Goal: Task Accomplishment & Management: Manage account settings

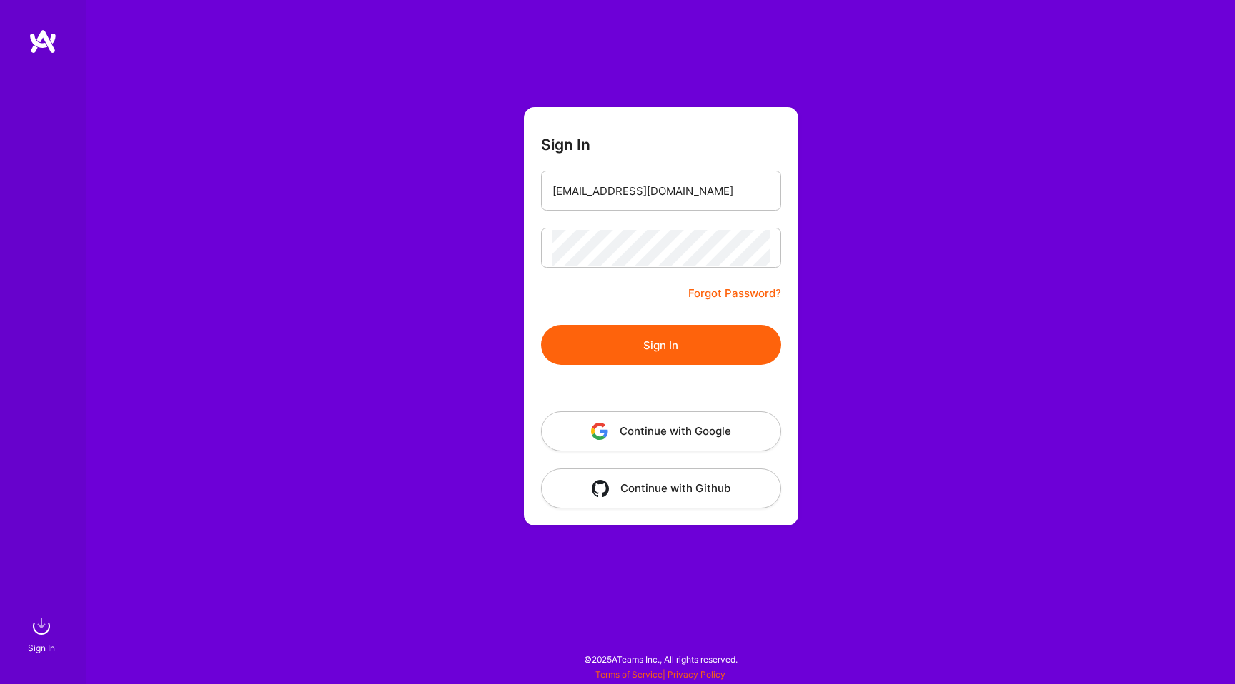
click at [599, 337] on button "Sign In" at bounding box center [661, 345] width 240 height 40
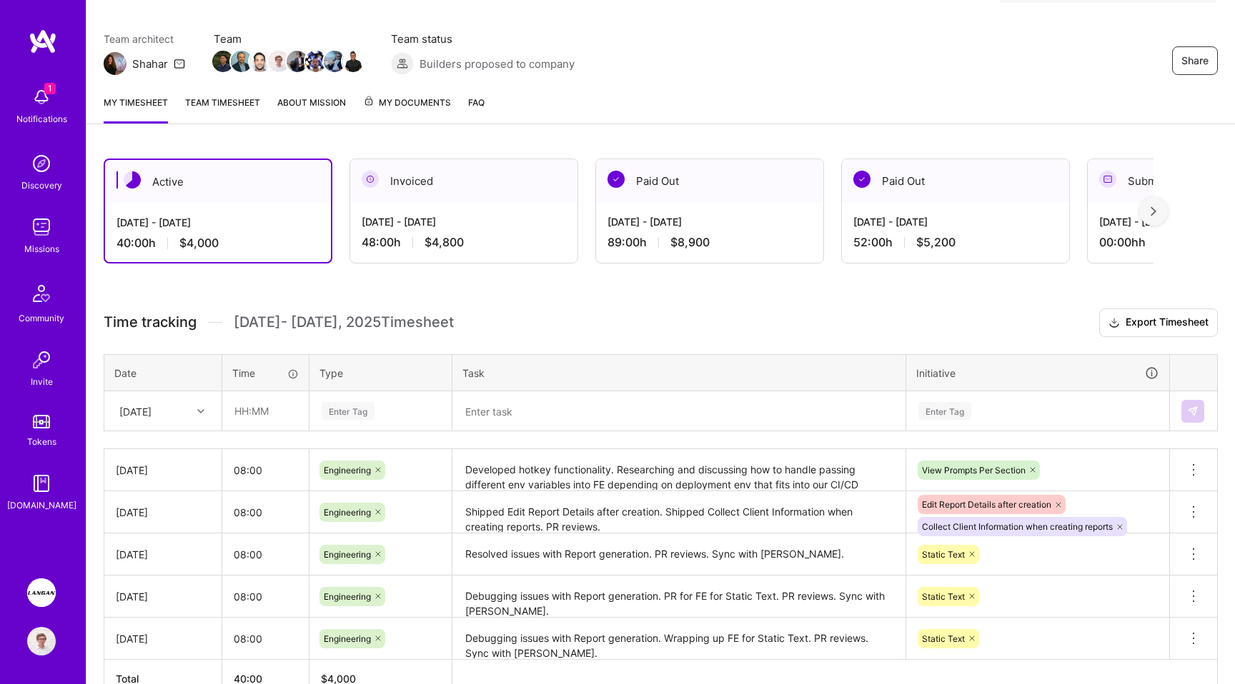
scroll to position [188, 0]
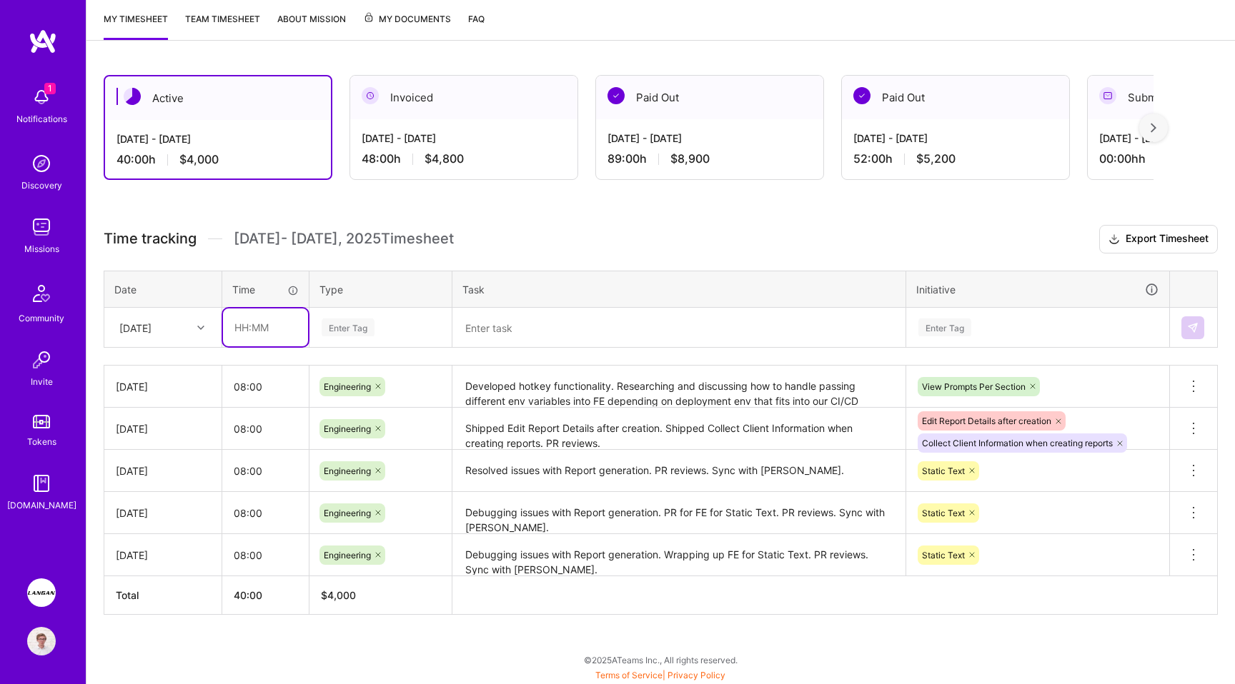
click at [257, 324] on input "text" at bounding box center [265, 328] width 85 height 38
click at [151, 324] on div "[DATE]" at bounding box center [135, 327] width 32 height 15
click at [359, 322] on div "Enter Tag" at bounding box center [348, 328] width 53 height 22
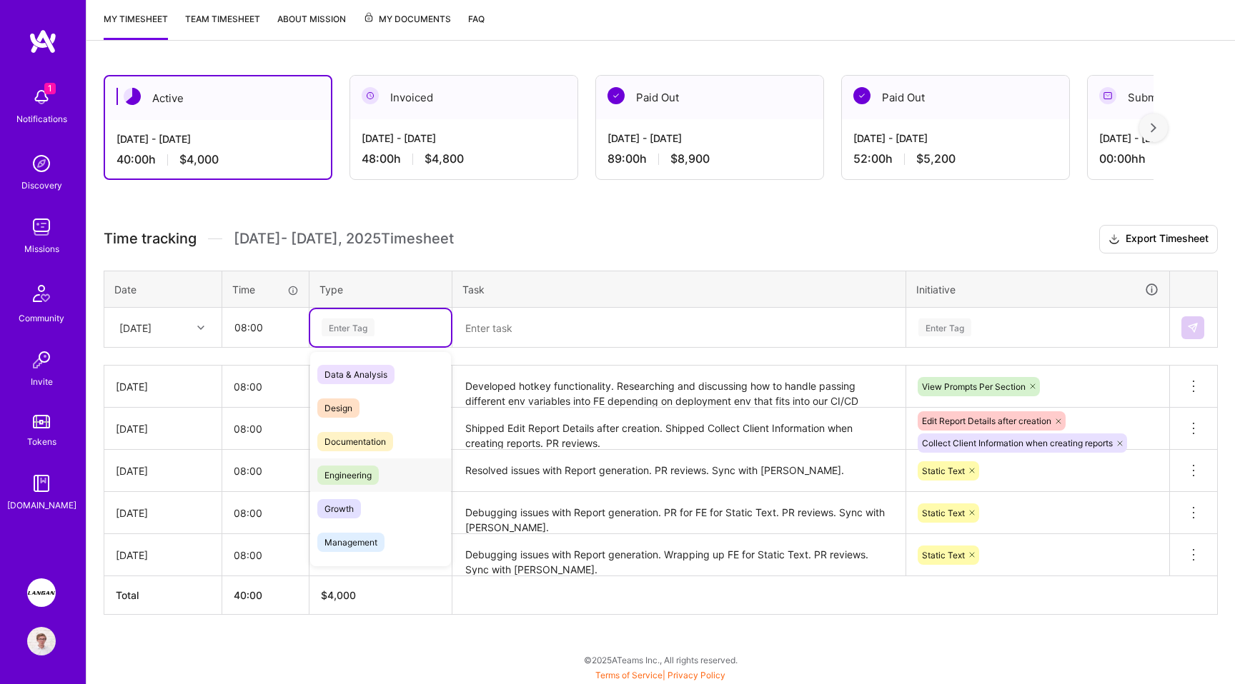
click at [364, 469] on span "Engineering" at bounding box center [347, 475] width 61 height 19
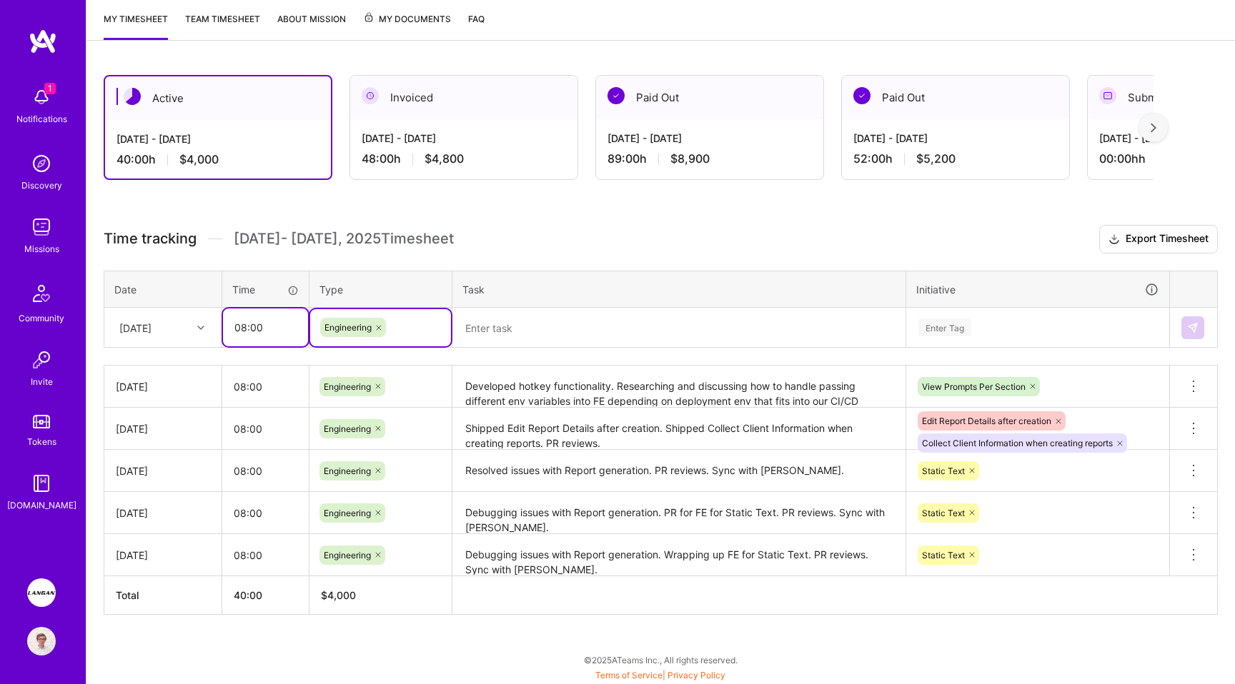
click at [266, 327] on input "08:00" at bounding box center [265, 328] width 85 height 38
type input "10:00"
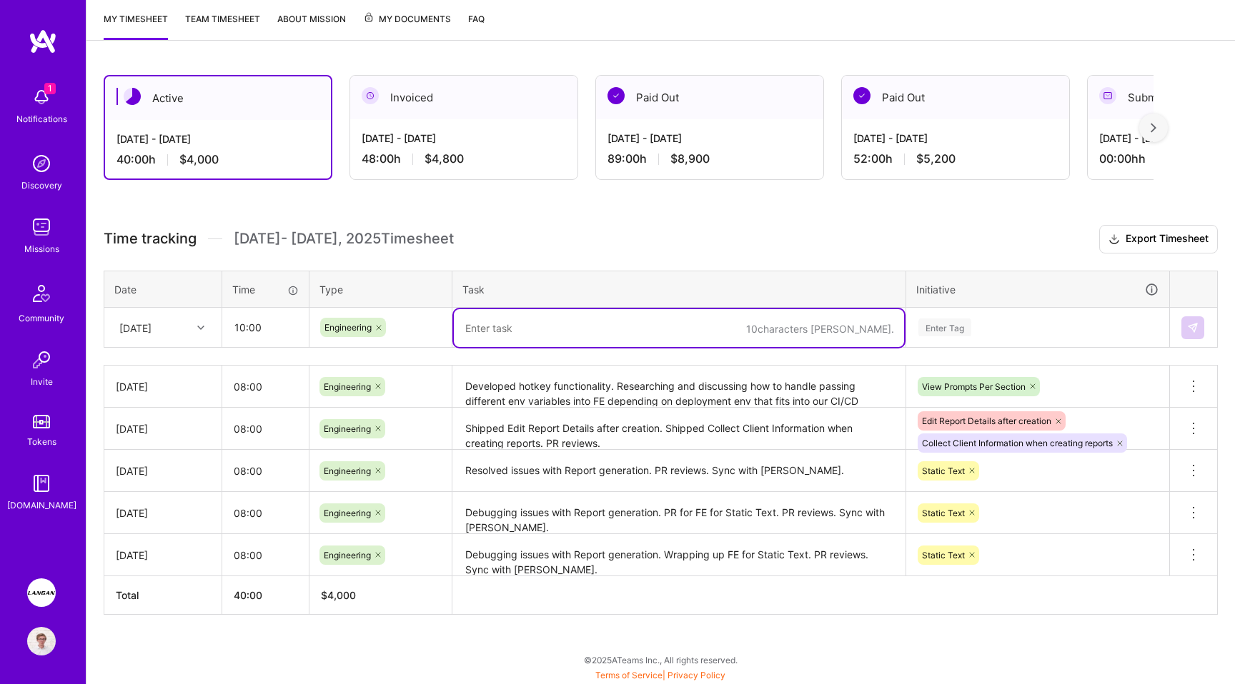
click at [952, 322] on div "Enter Tag" at bounding box center [944, 328] width 53 height 22
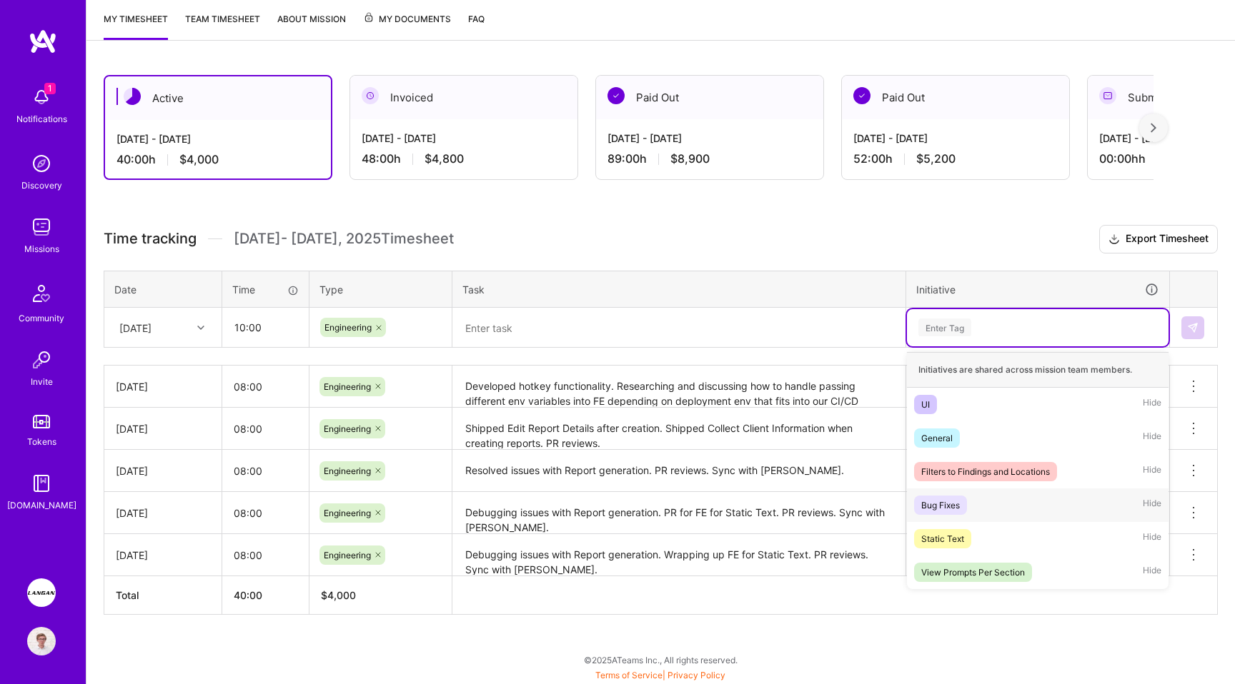
click at [945, 490] on div "Bug Fixes Hide" at bounding box center [1038, 506] width 262 height 34
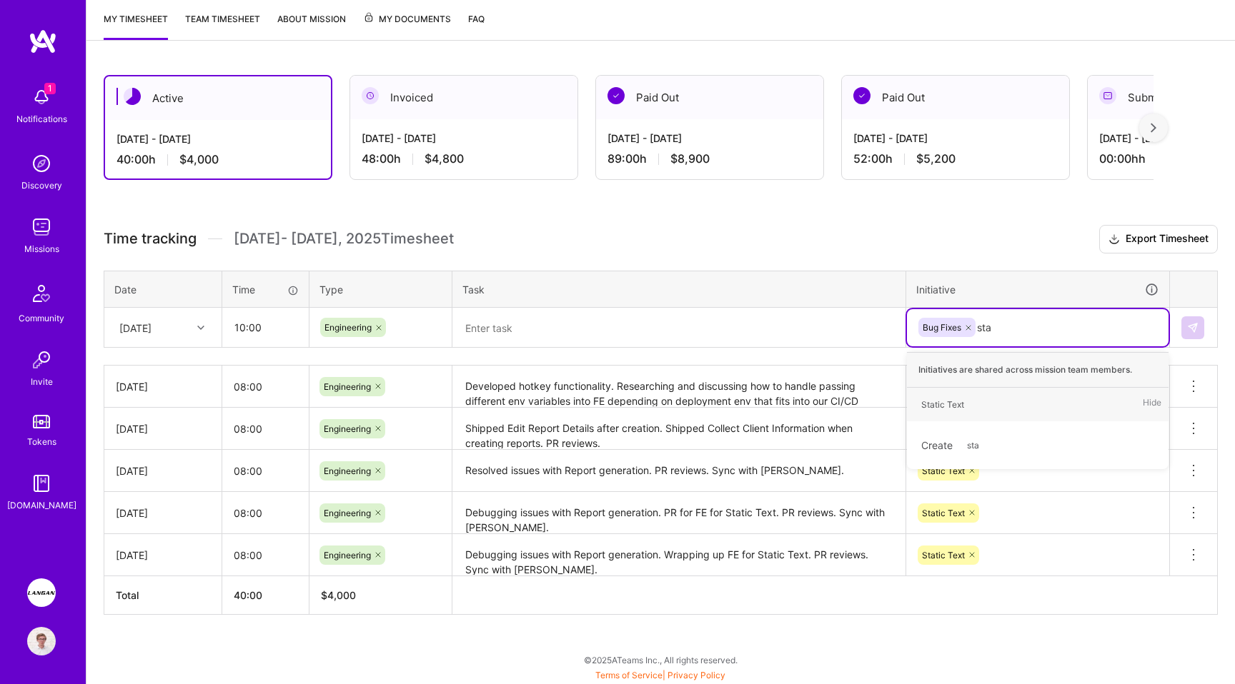
type input "stat"
click at [947, 402] on div "Static Text" at bounding box center [942, 404] width 43 height 15
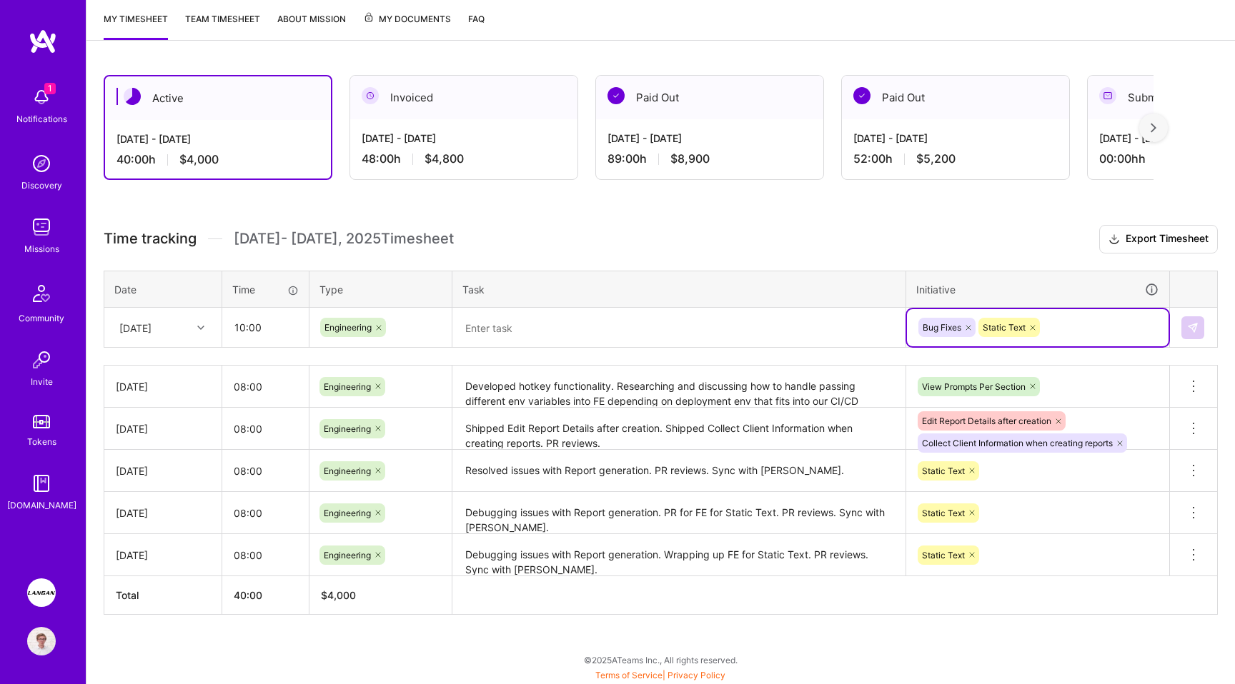
click at [742, 329] on textarea at bounding box center [679, 328] width 450 height 38
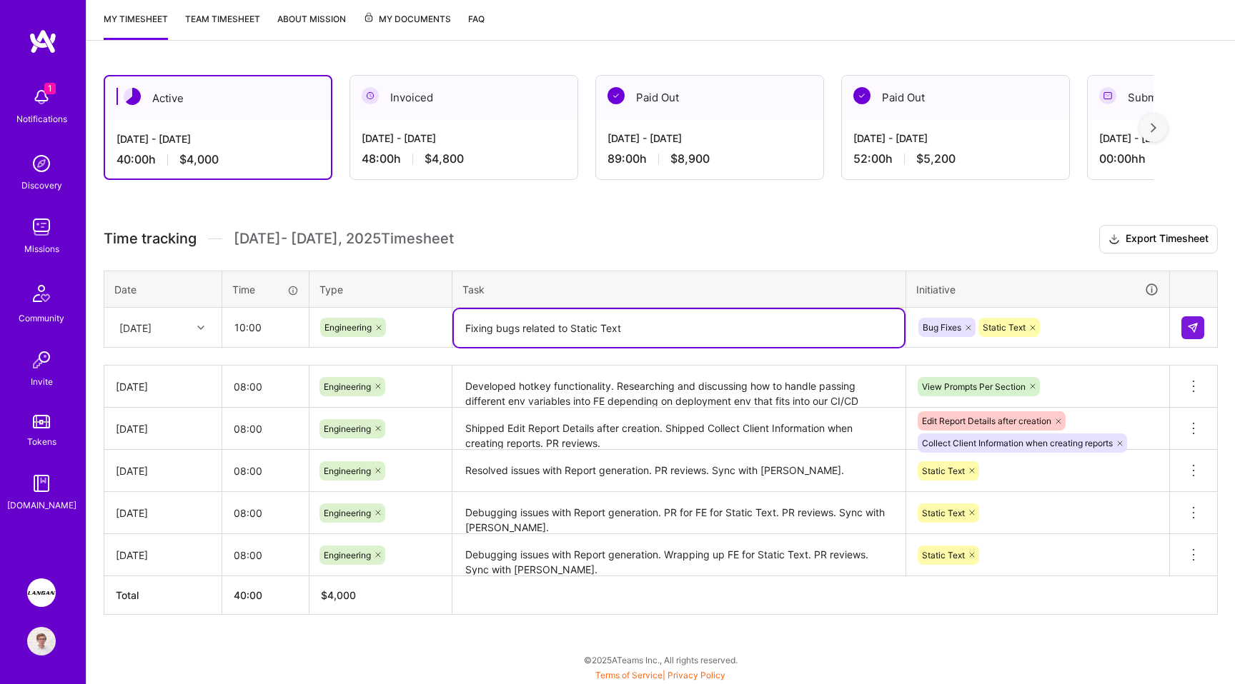
click at [648, 331] on textarea "Fixing bugs related to Static Text" at bounding box center [679, 328] width 450 height 38
type textarea "Fixing bugs related to Static Text."
click at [269, 327] on input "10:00" at bounding box center [265, 328] width 85 height 38
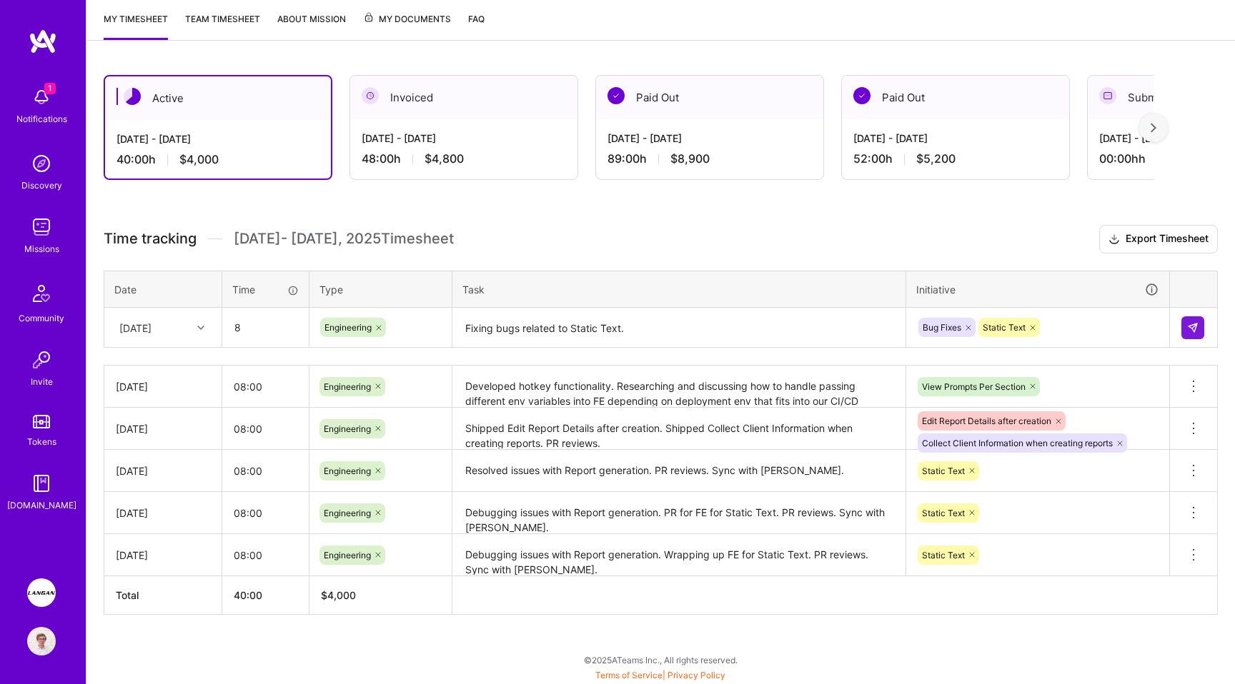
click at [632, 242] on h3 "Time tracking Oct 1 - Oct 15 , 2025 Timesheet Export Timesheet" at bounding box center [661, 239] width 1114 height 29
type input "08:00"
click at [1193, 323] on img at bounding box center [1192, 327] width 11 height 11
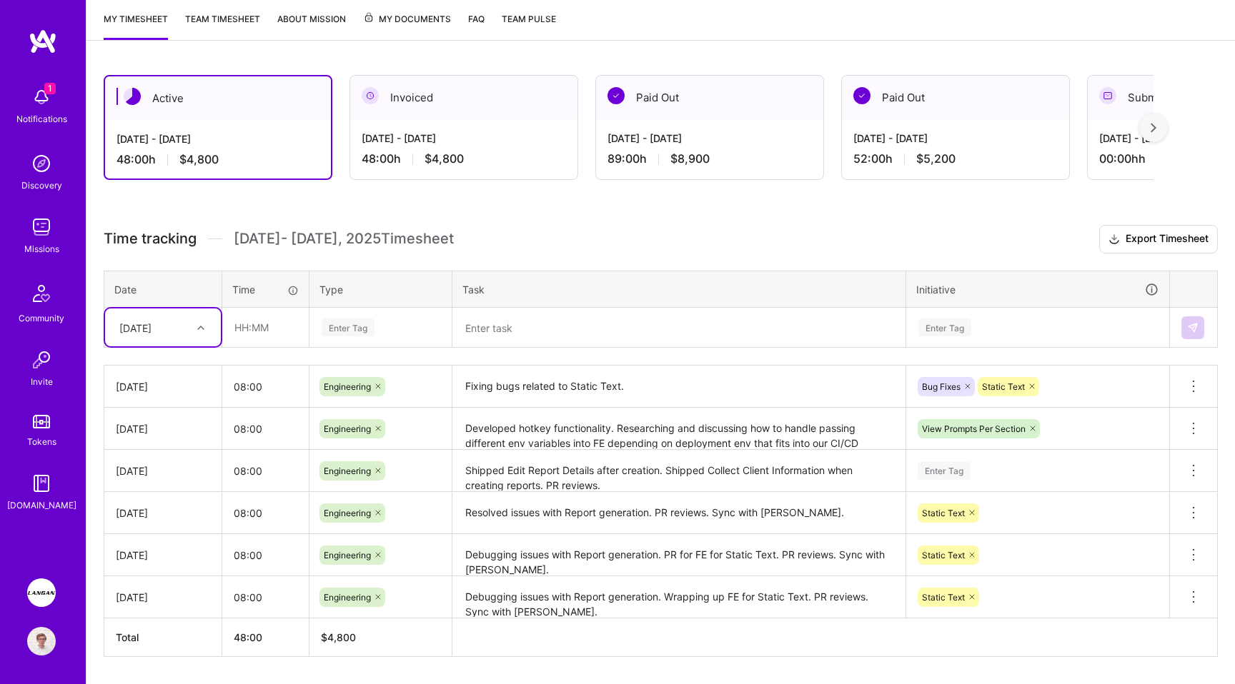
click at [149, 327] on div "[DATE]" at bounding box center [135, 327] width 32 height 15
click at [159, 545] on div "[DATE]" at bounding box center [163, 550] width 116 height 26
click at [268, 325] on input "text" at bounding box center [265, 328] width 85 height 38
type input "10:00"
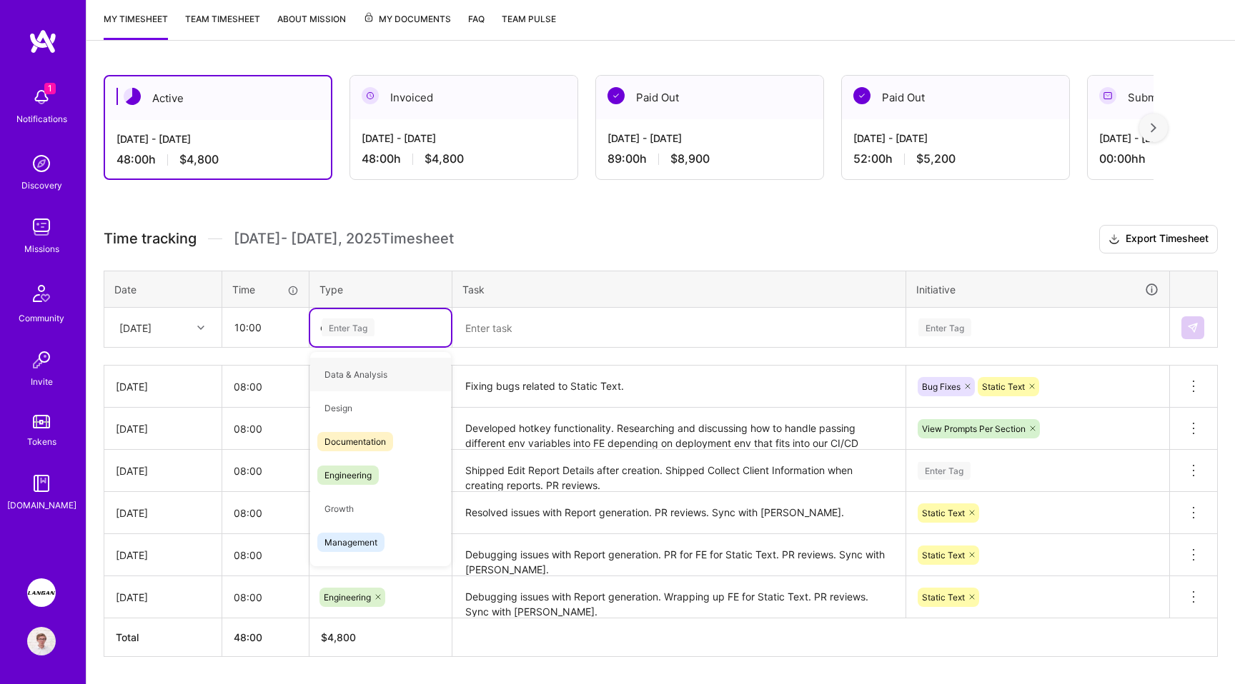
type input "en"
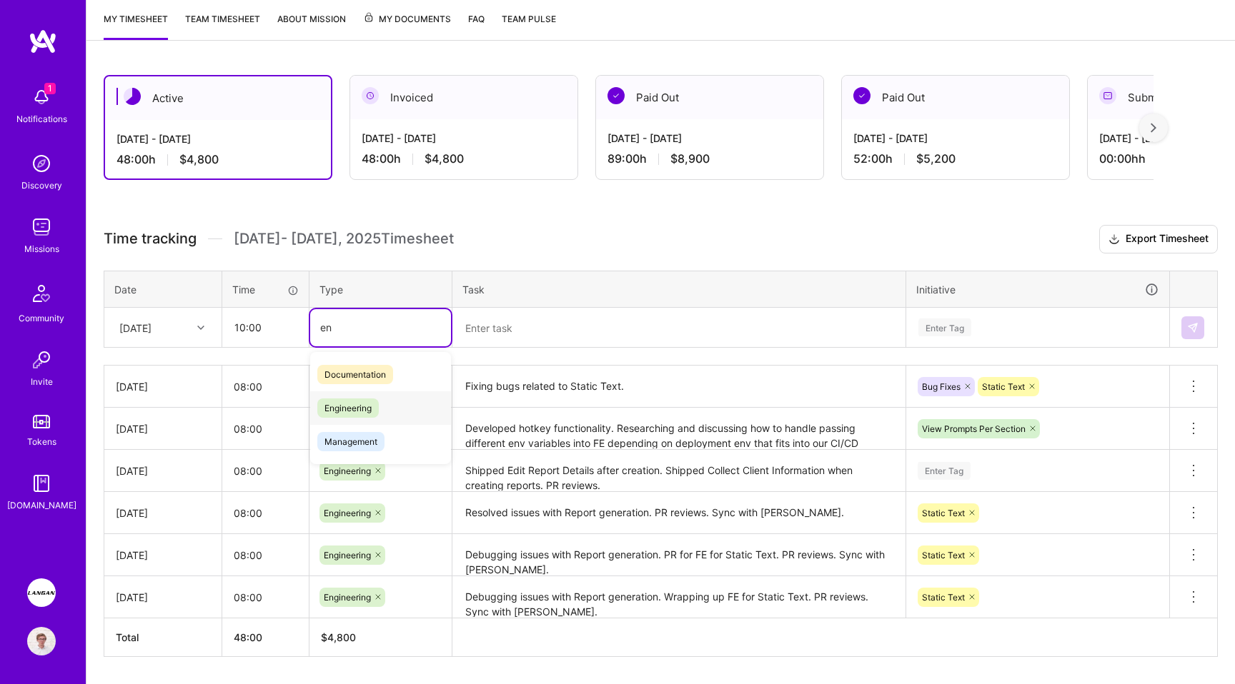
click at [337, 397] on div "Engineering" at bounding box center [380, 409] width 141 height 34
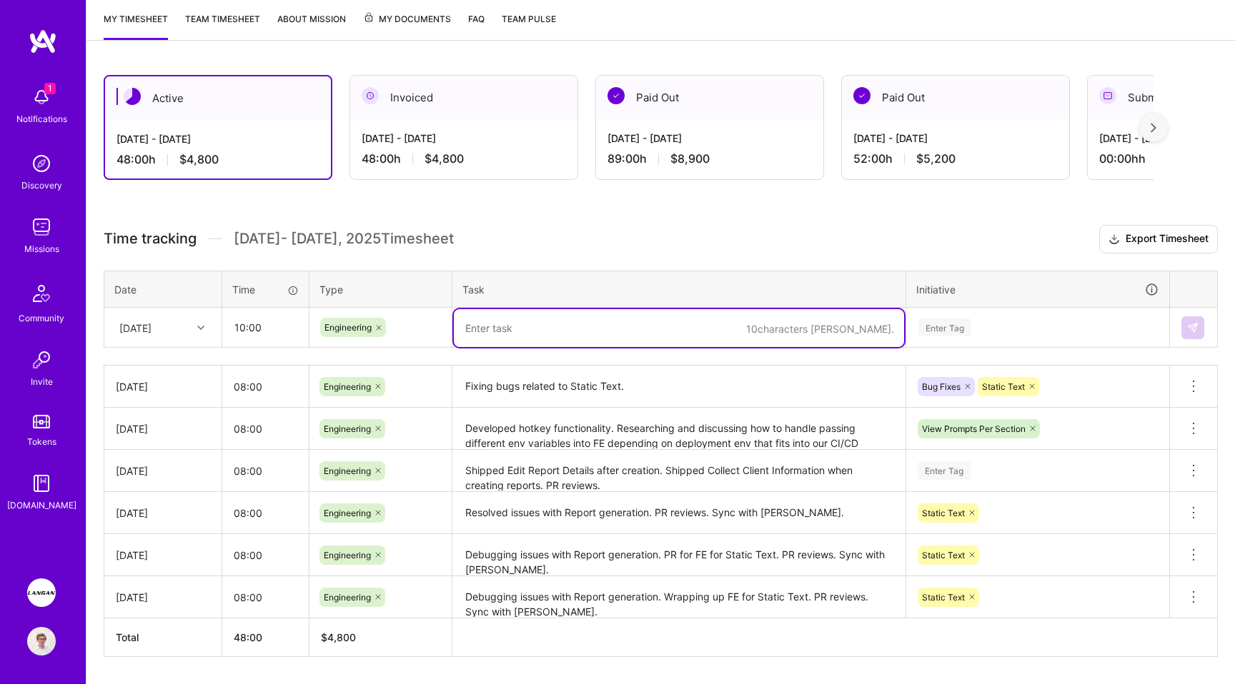
click at [932, 339] on div "Enter Tag" at bounding box center [1038, 327] width 262 height 37
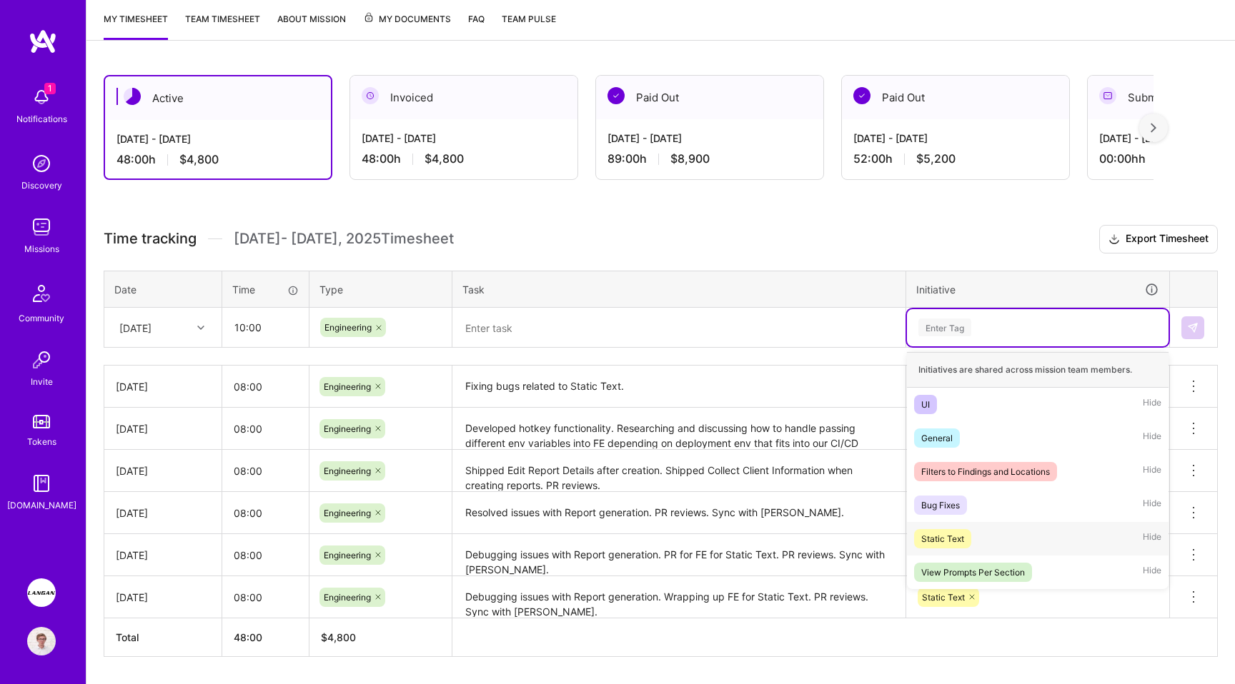
click at [962, 539] on div "Static Text" at bounding box center [942, 539] width 43 height 15
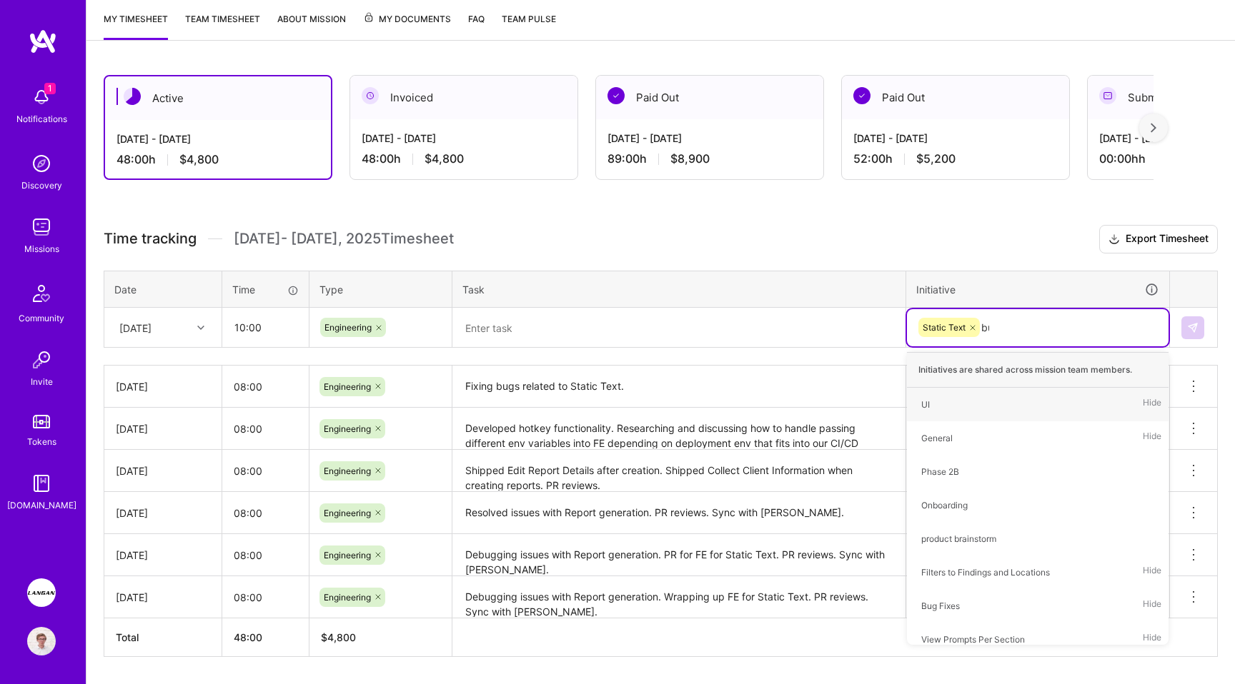
type input "bug"
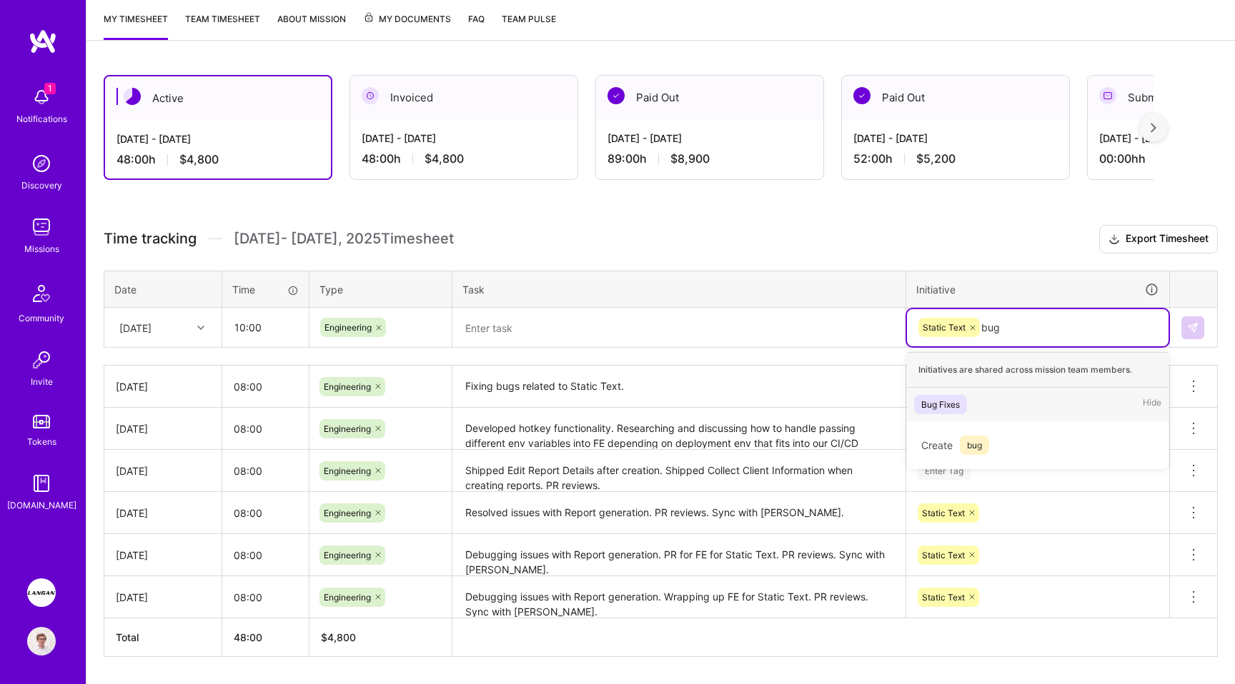
click at [949, 405] on div "Bug Fixes" at bounding box center [940, 404] width 39 height 15
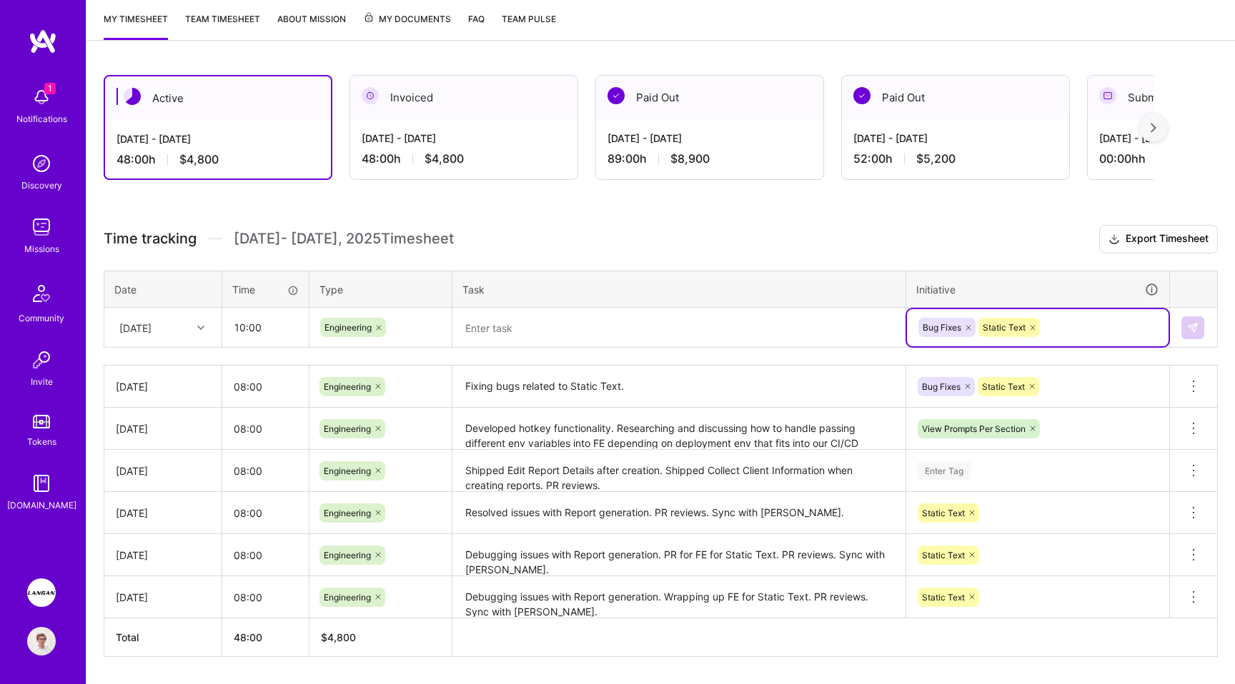
click at [598, 319] on textarea at bounding box center [679, 328] width 450 height 38
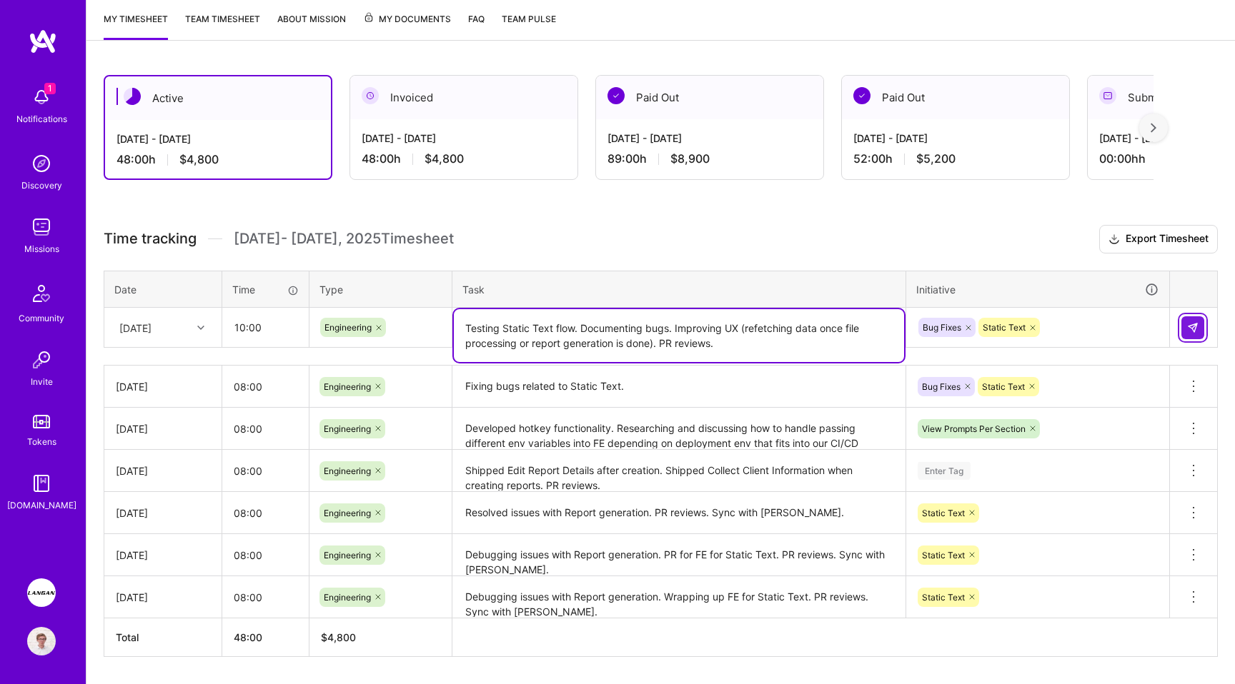
type textarea "Testing Static Text flow. Documenting bugs. Improving UX (refetching data once …"
click at [1191, 324] on img at bounding box center [1192, 327] width 11 height 11
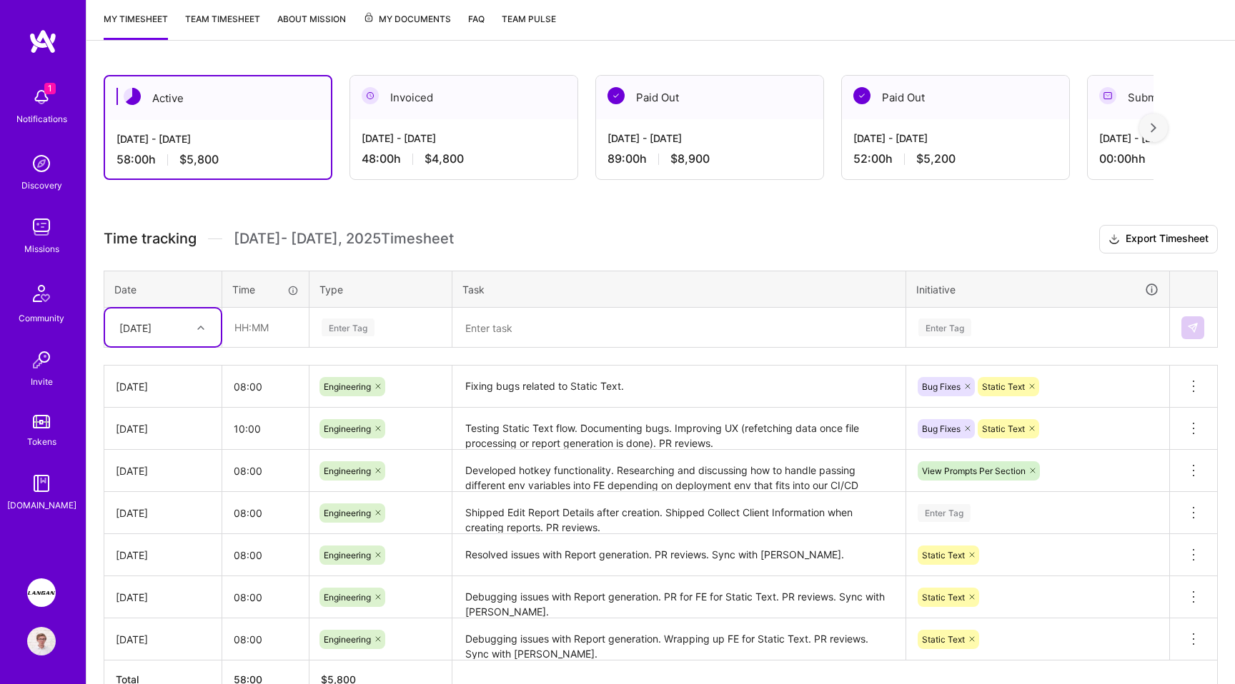
scroll to position [272, 0]
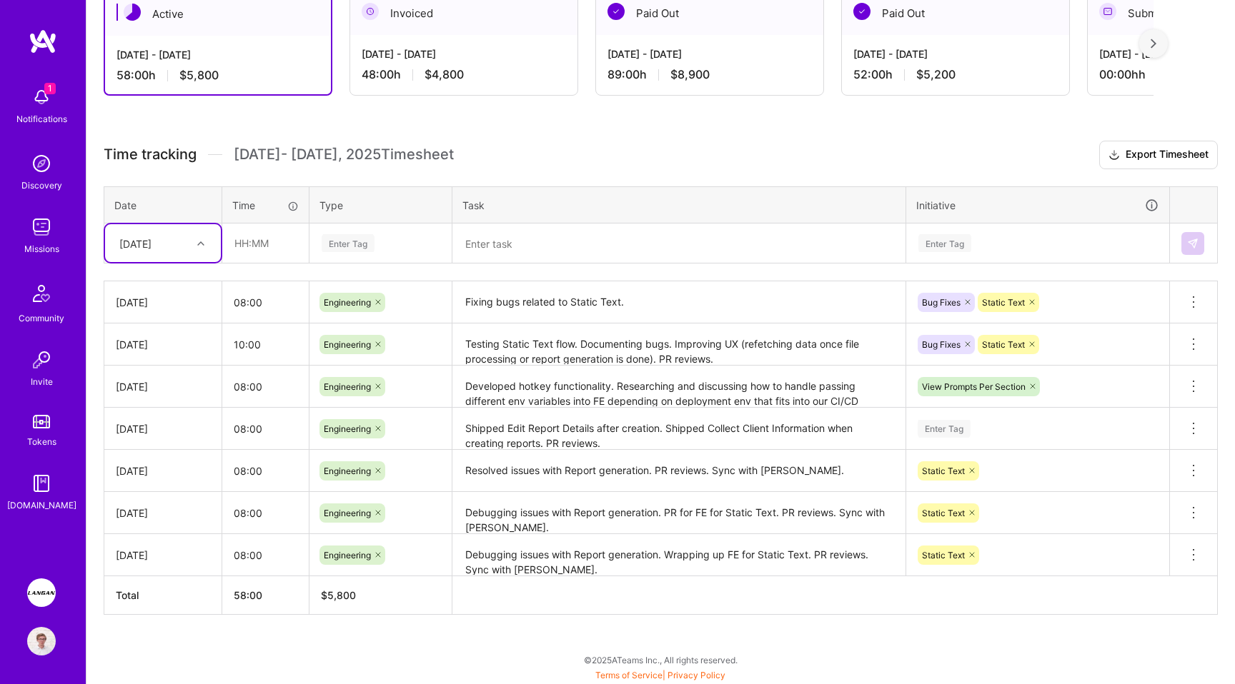
click at [174, 253] on div "[DATE]" at bounding box center [151, 243] width 79 height 24
click at [169, 471] on div "[DATE]" at bounding box center [163, 469] width 116 height 26
click at [1054, 334] on div "Bug Fixes Static Text" at bounding box center [1037, 345] width 243 height 22
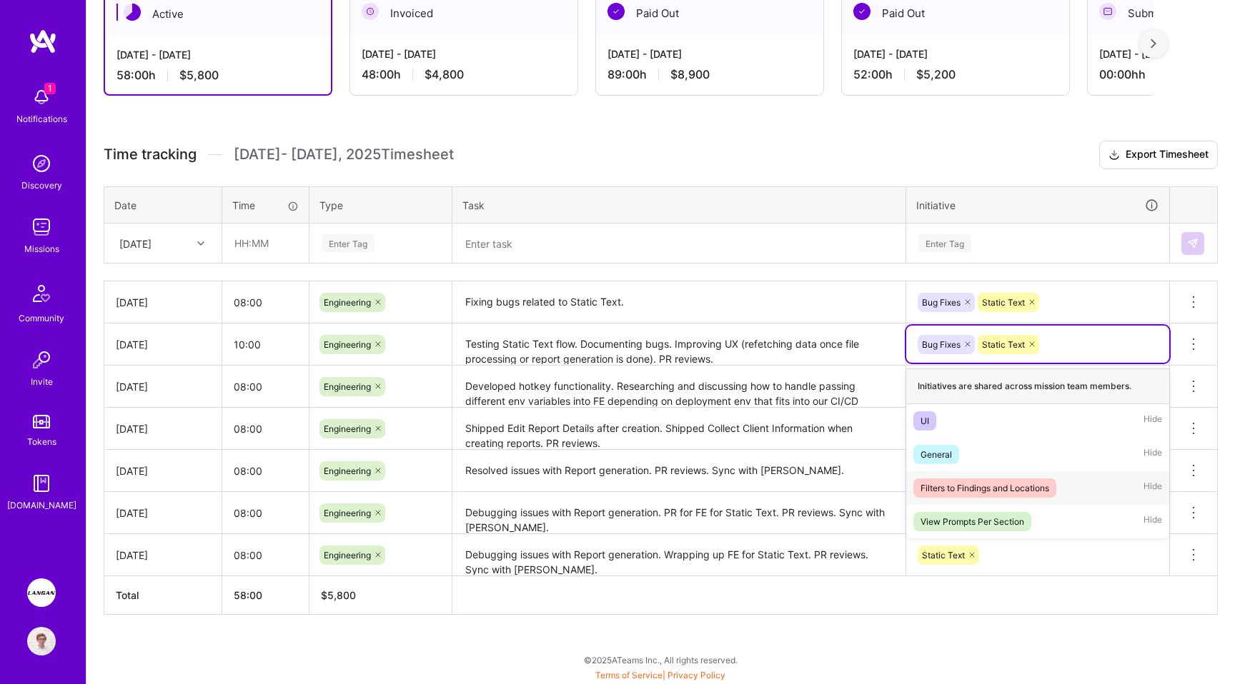
click at [1000, 487] on div "Filters to Findings and Locations" at bounding box center [984, 488] width 129 height 15
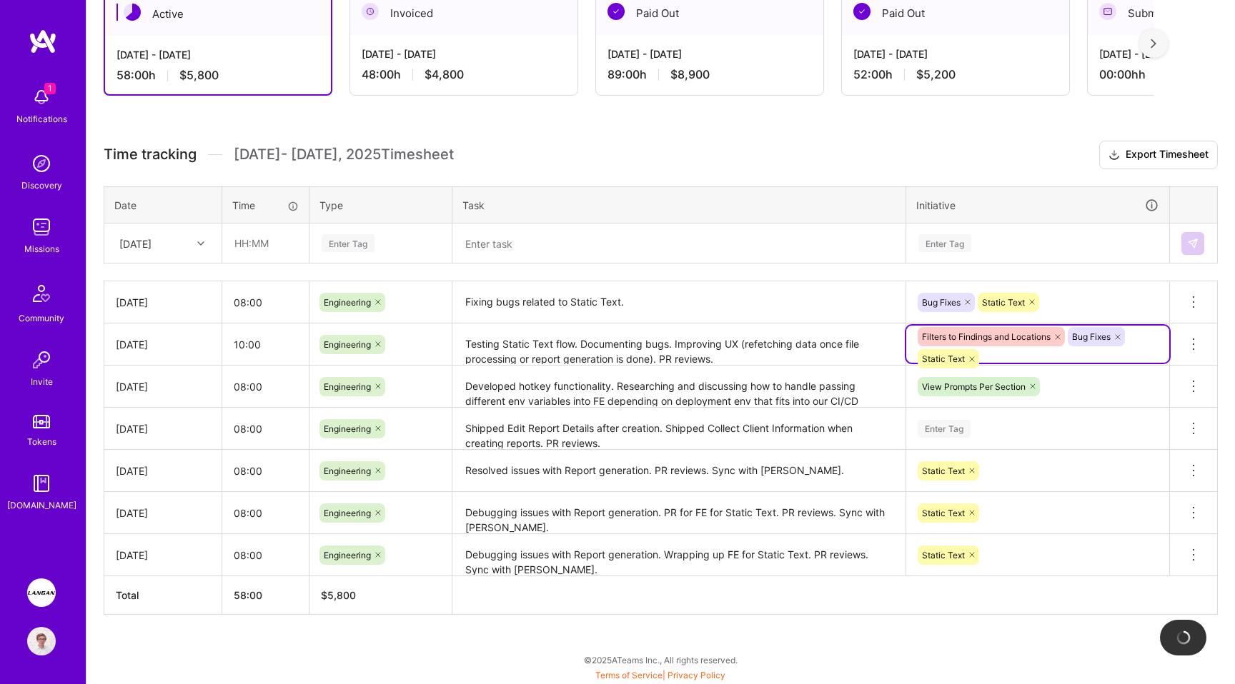
click at [766, 358] on textarea "Testing Static Text flow. Documenting bugs. Improving UX (refetching data once …" at bounding box center [679, 344] width 450 height 39
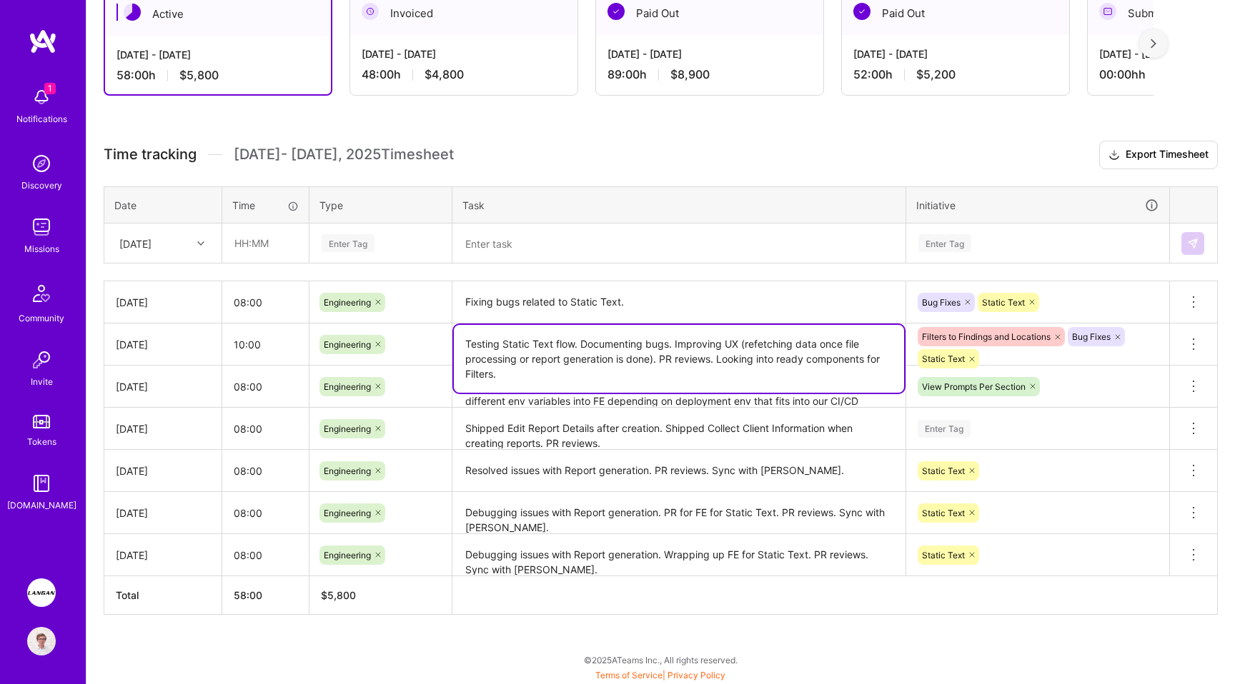
type textarea "Testing Static Text flow. Documenting bugs. Improving UX (refetching data once …"
click at [817, 165] on h3 "Time tracking Oct 1 - Oct 15 , 2025 Timesheet Export Timesheet" at bounding box center [661, 155] width 1114 height 29
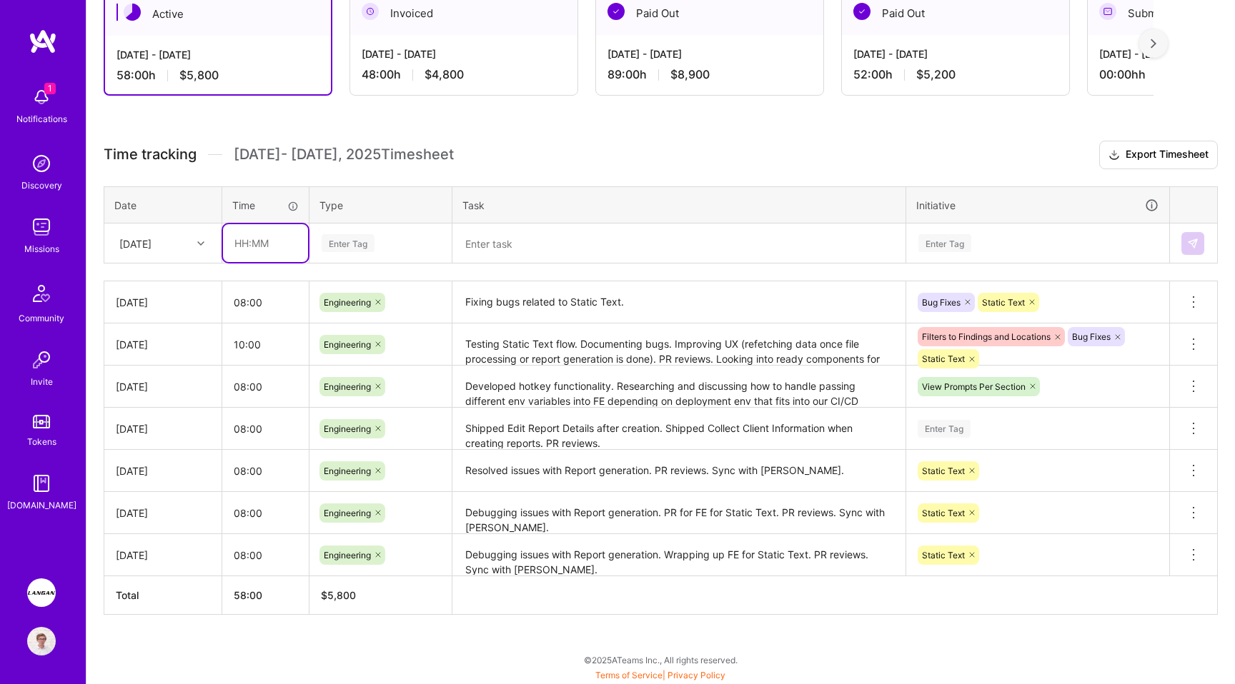
click at [242, 231] on input "text" at bounding box center [265, 243] width 85 height 38
type input "10:00"
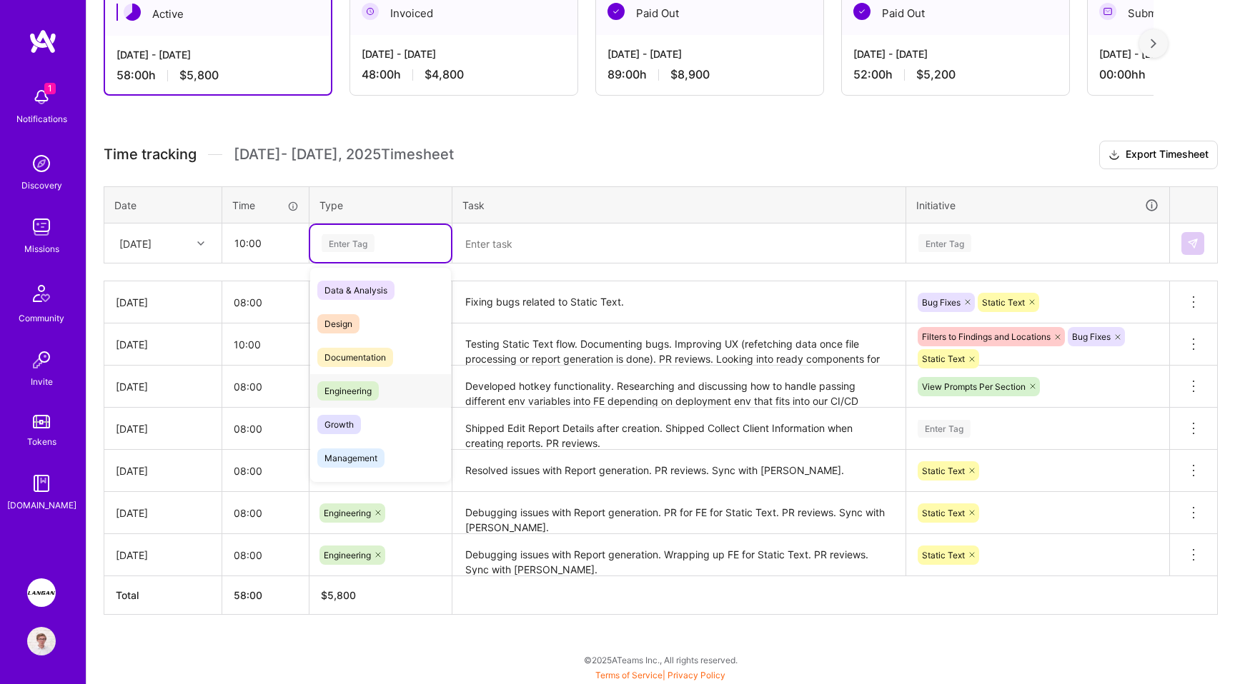
click at [349, 382] on span "Engineering" at bounding box center [347, 391] width 61 height 19
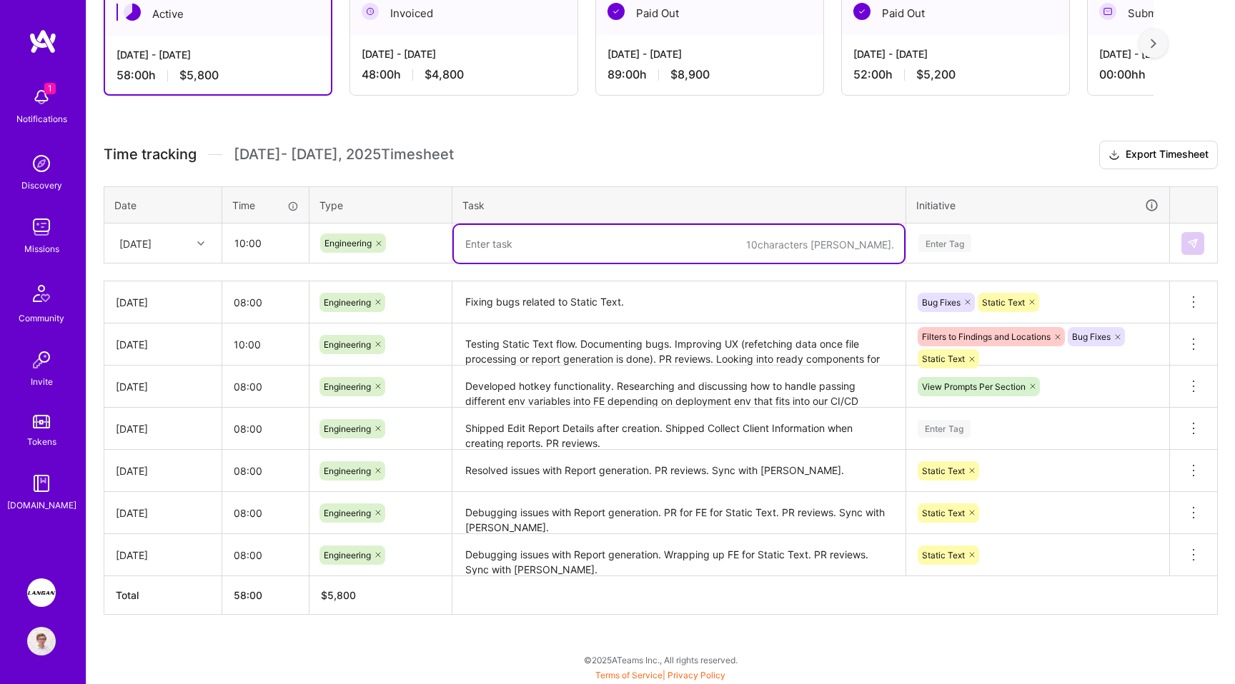
click at [602, 344] on textarea "Testing Static Text flow. Documenting bugs. Improving UX (refetching data once …" at bounding box center [679, 345] width 450 height 40
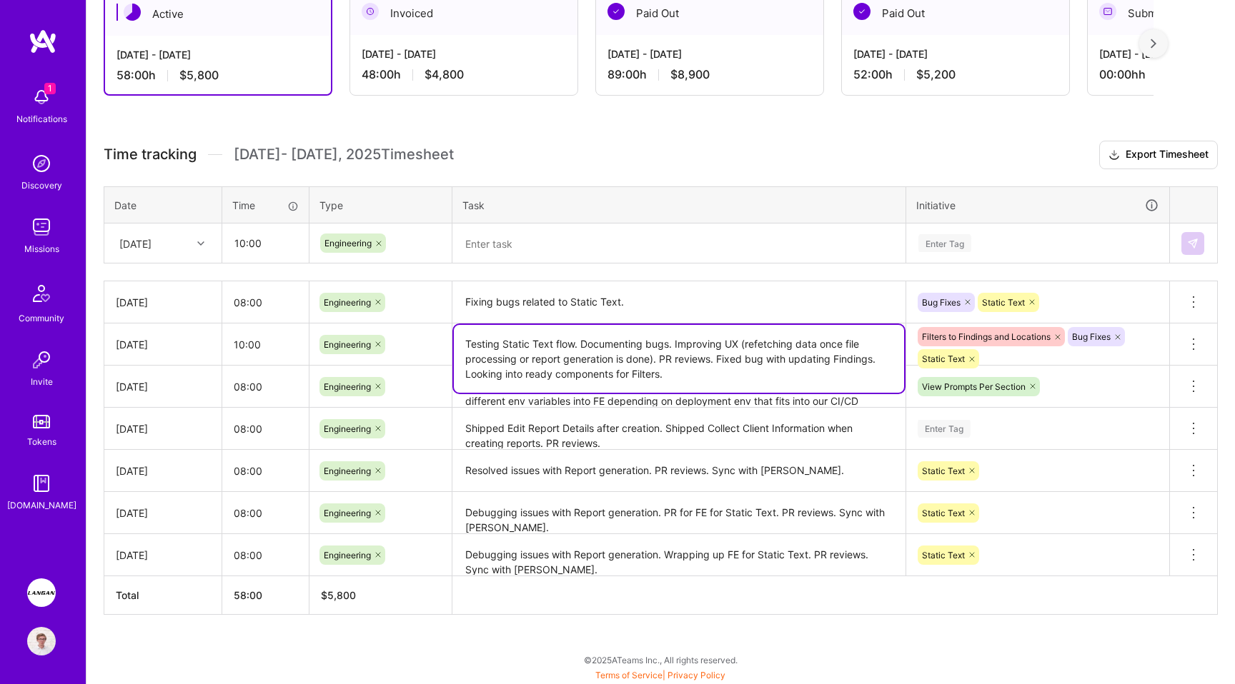
click at [654, 242] on textarea at bounding box center [679, 244] width 450 height 38
drag, startPoint x: 718, startPoint y: 357, endPoint x: 878, endPoint y: 353, distance: 160.1
click at [878, 353] on textarea "Testing Static Text flow. Documenting bugs. Improving UX (refetching data once …" at bounding box center [679, 359] width 450 height 68
type textarea "Testing Static Text flow. Documenting bugs. Improving UX (refetching data once …"
click at [521, 243] on textarea at bounding box center [679, 244] width 450 height 38
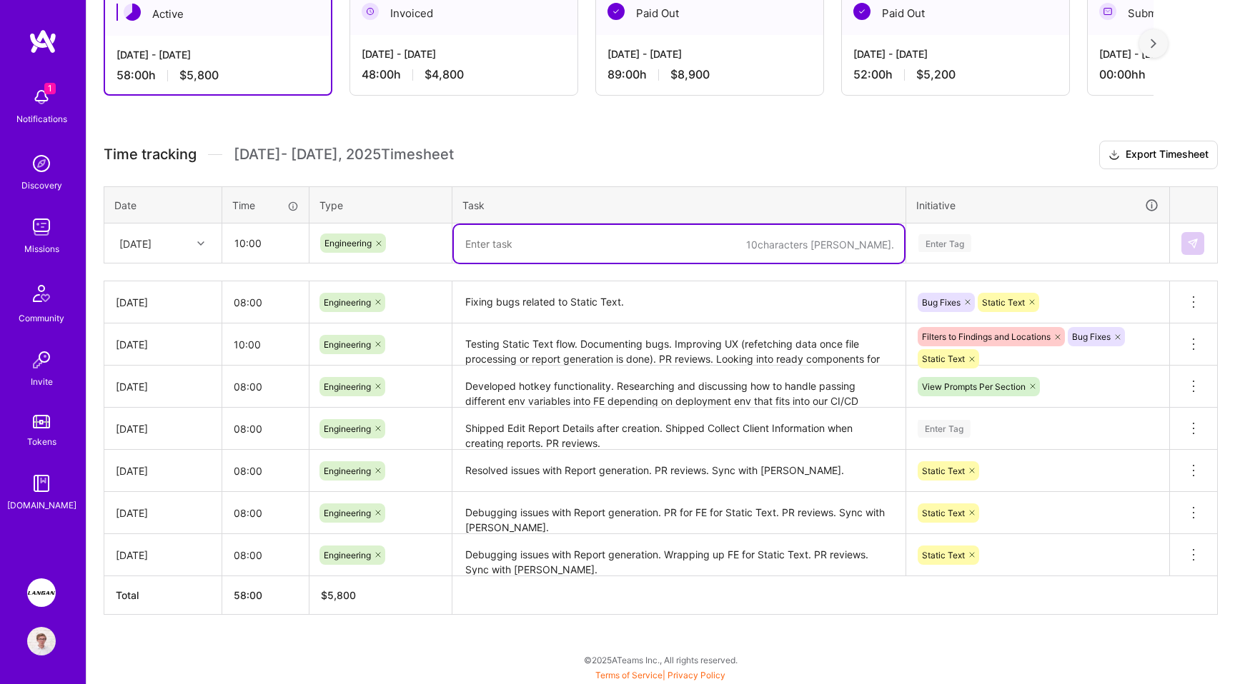
paste textarea "Fixed bug with updating Findings."
type textarea "Fixed bug with updating Findings. PR reviews."
click at [945, 239] on div "Enter Tag" at bounding box center [944, 243] width 53 height 22
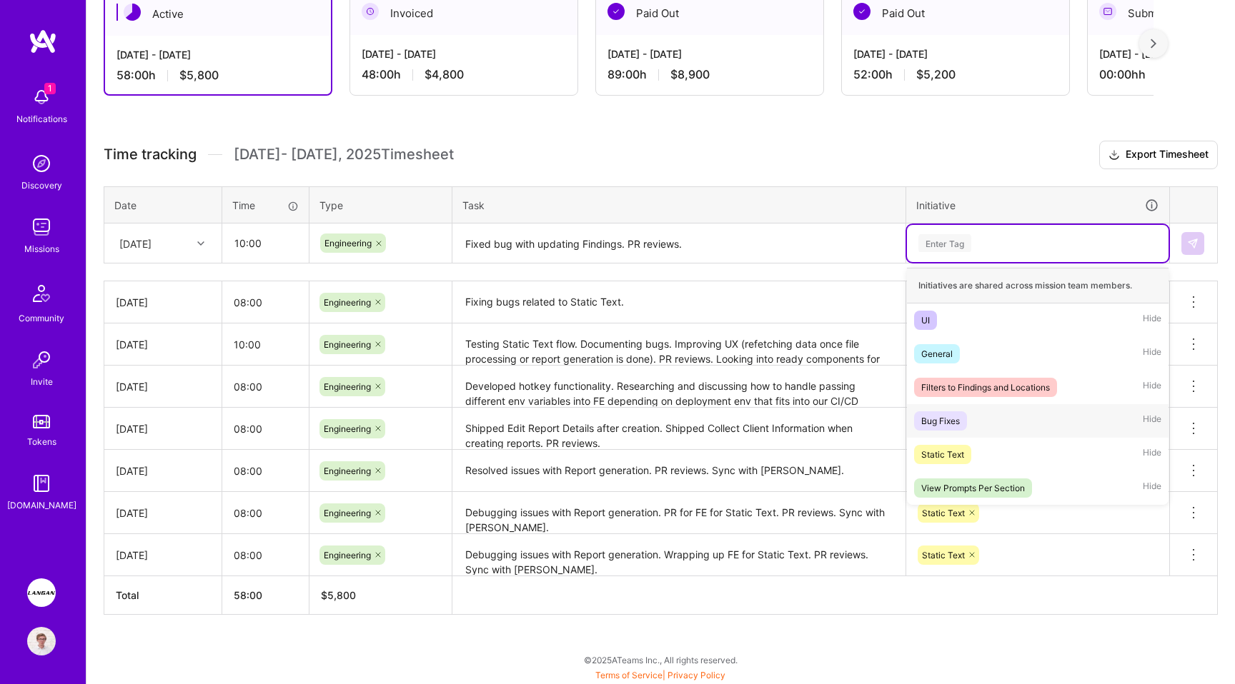
click at [955, 418] on div "Bug Fixes" at bounding box center [940, 421] width 39 height 15
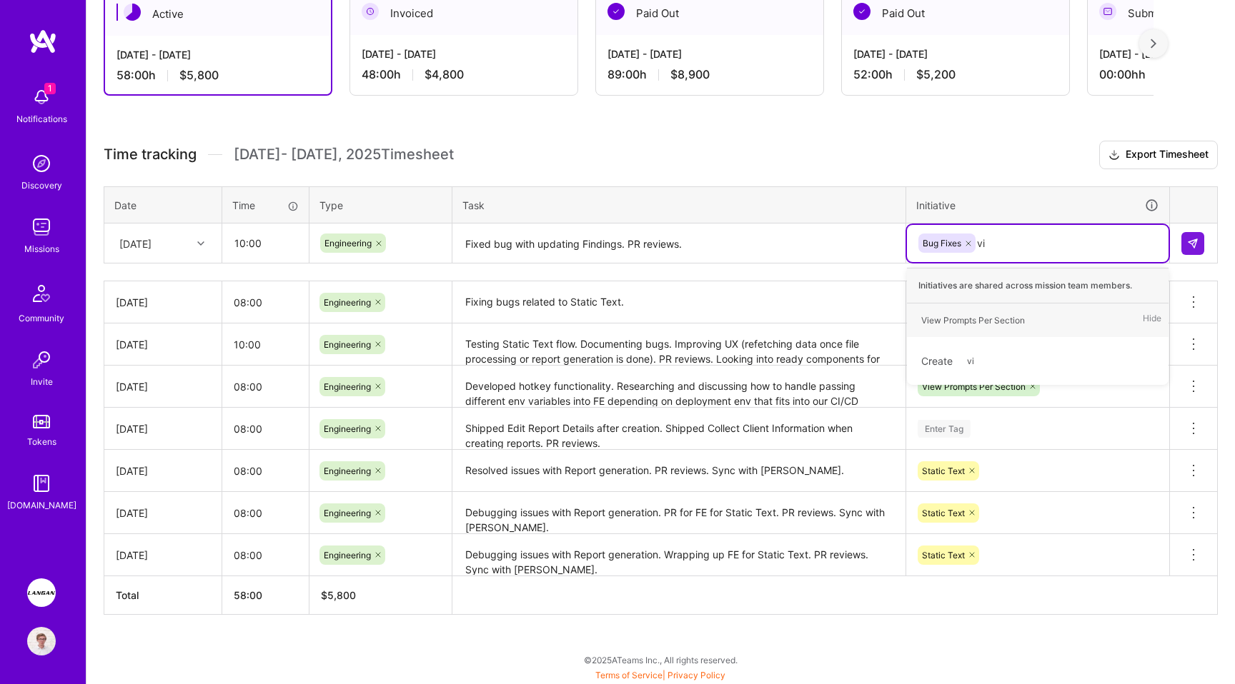
type input "vie"
click at [980, 318] on div "View Prompts Per Section" at bounding box center [973, 320] width 104 height 15
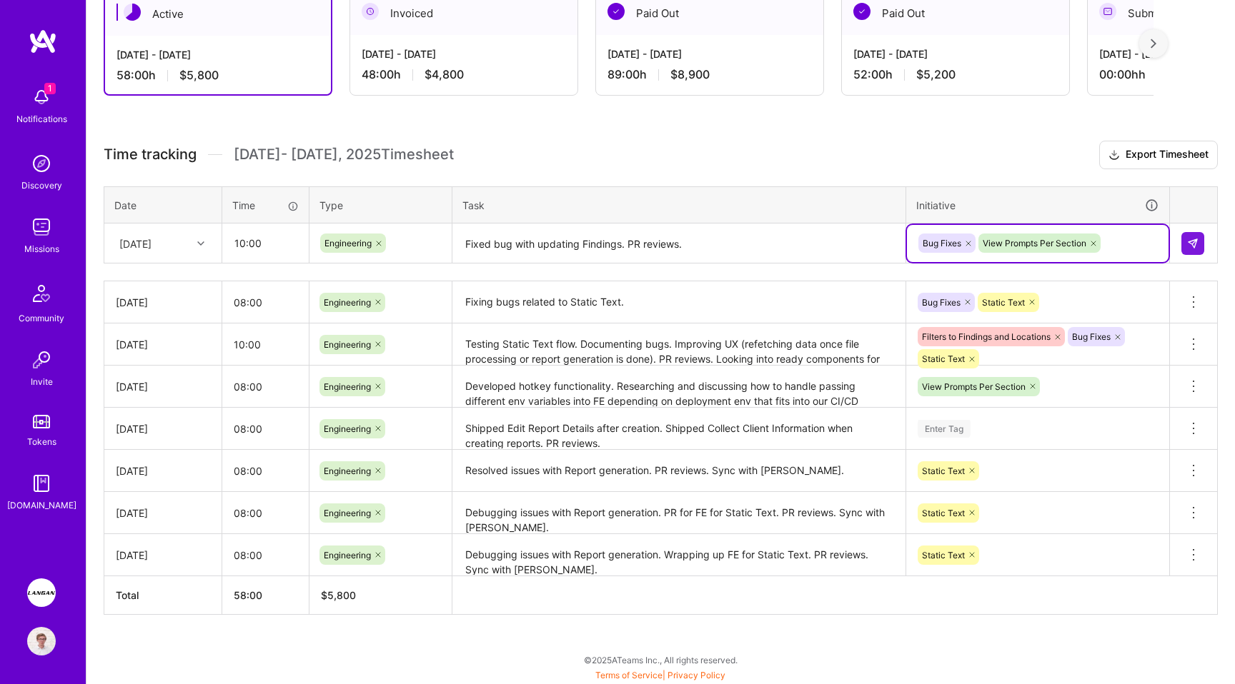
click at [715, 255] on textarea "Fixed bug with updating Findings. PR reviews." at bounding box center [679, 244] width 450 height 38
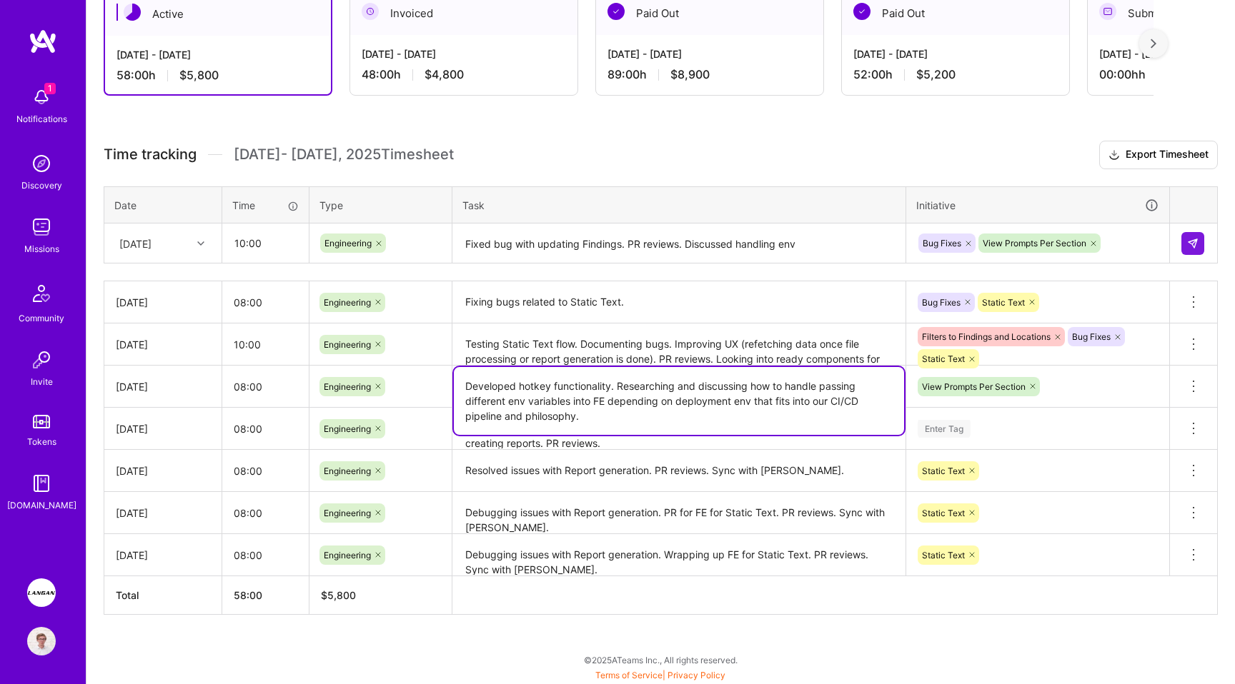
drag, startPoint x: 697, startPoint y: 385, endPoint x: 737, endPoint y: 422, distance: 54.1
click at [737, 422] on textarea "Developed hotkey functionality. Researching and discussing how to handle passin…" at bounding box center [679, 401] width 450 height 68
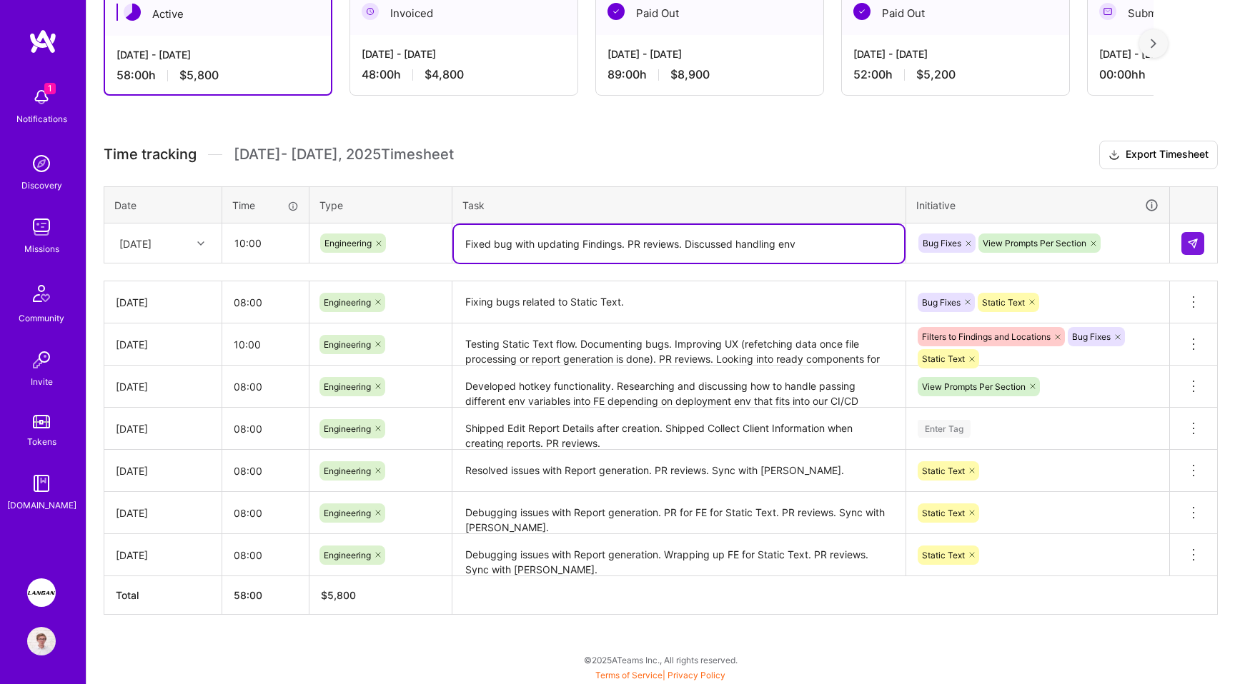
drag, startPoint x: 684, startPoint y: 241, endPoint x: 875, endPoint y: 244, distance: 190.8
click at [875, 244] on textarea "Fixed bug with updating Findings. PR reviews. Discussed handling env" at bounding box center [679, 244] width 450 height 38
paste textarea "discussing how to handle passing different env variables into FE depending on d…"
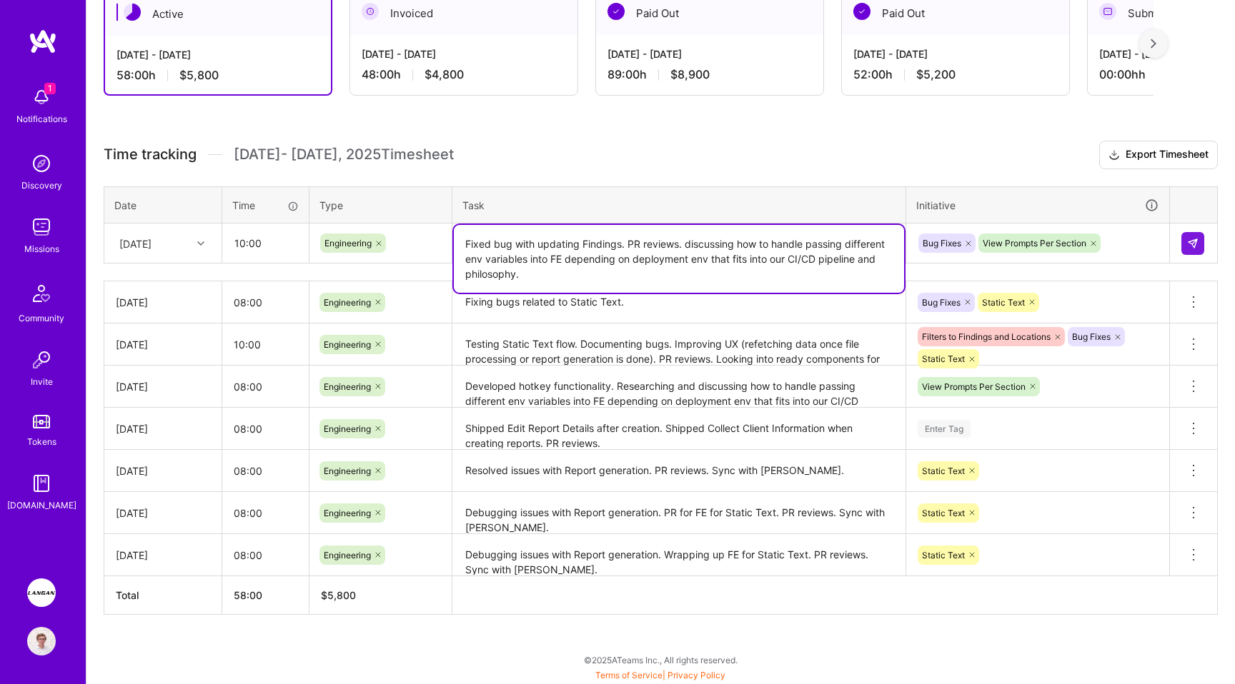
click at [780, 275] on textarea "Fixed bug with updating Findings. PR reviews. discussing how to handle passing …" at bounding box center [679, 259] width 450 height 68
click at [688, 239] on textarea "Fixed bug with updating Findings. PR reviews. discussing how to handle passing …" at bounding box center [679, 259] width 450 height 68
type textarea "Fixed bug with updating Findings. PR reviews. Discussing how to handle passing …"
click at [892, 172] on div "Time tracking Oct 1 - Oct 15 , 2025 Timesheet Export Timesheet Date Time Type T…" at bounding box center [661, 378] width 1114 height 474
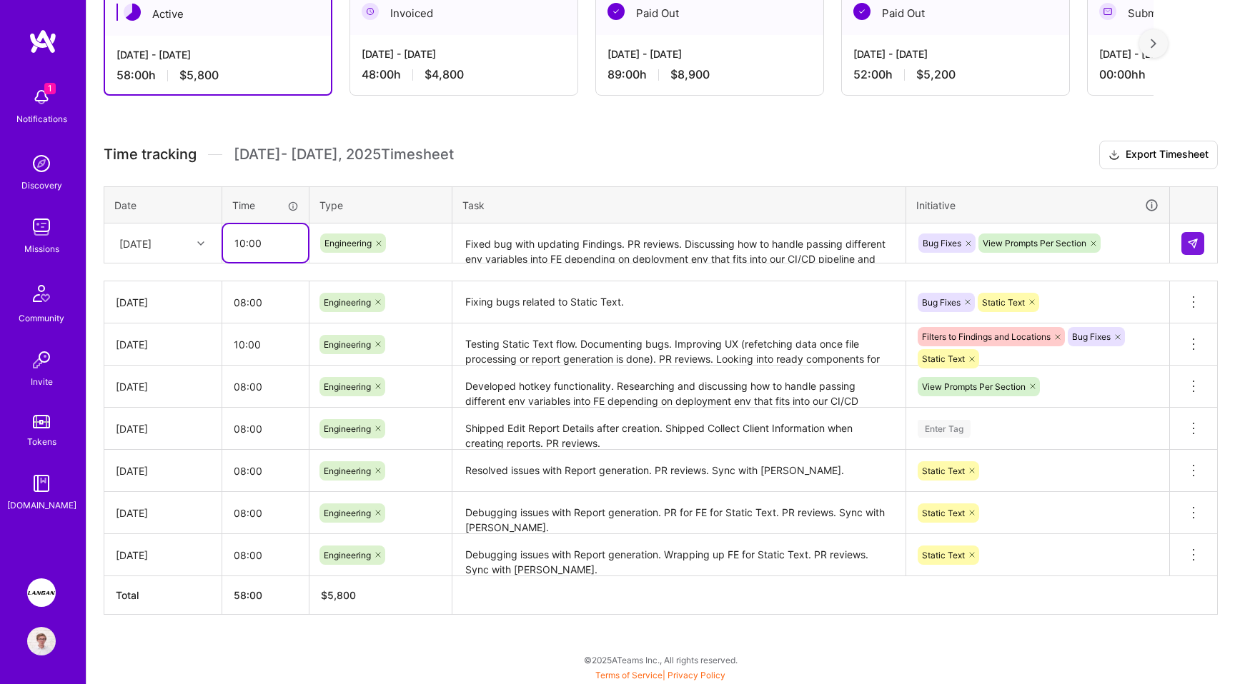
click at [260, 252] on input "10:00" at bounding box center [265, 243] width 85 height 38
type input "08:00"
click at [1200, 248] on button at bounding box center [1192, 243] width 23 height 23
click at [907, 164] on h3 "Time tracking Oct 1 - Oct 15 , 2025 Timesheet Export Timesheet" at bounding box center [661, 155] width 1114 height 29
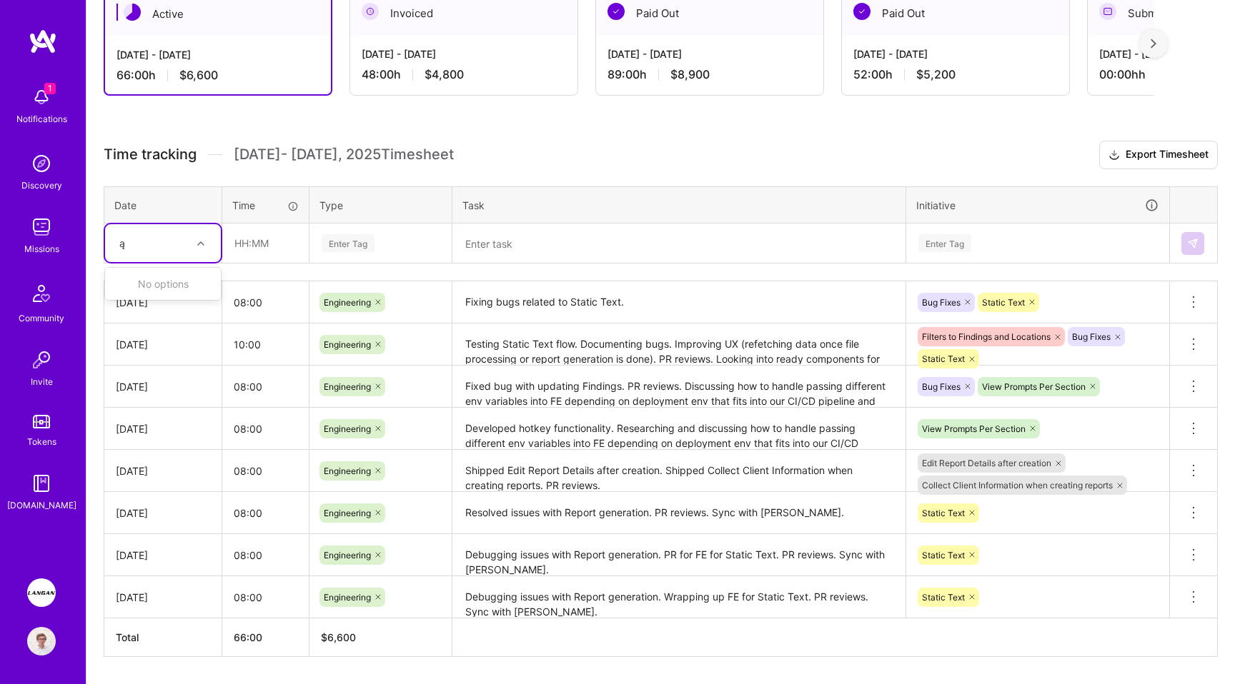
type input "ą"
click at [629, 294] on textarea "Fixing bugs related to Static Text." at bounding box center [679, 302] width 450 height 39
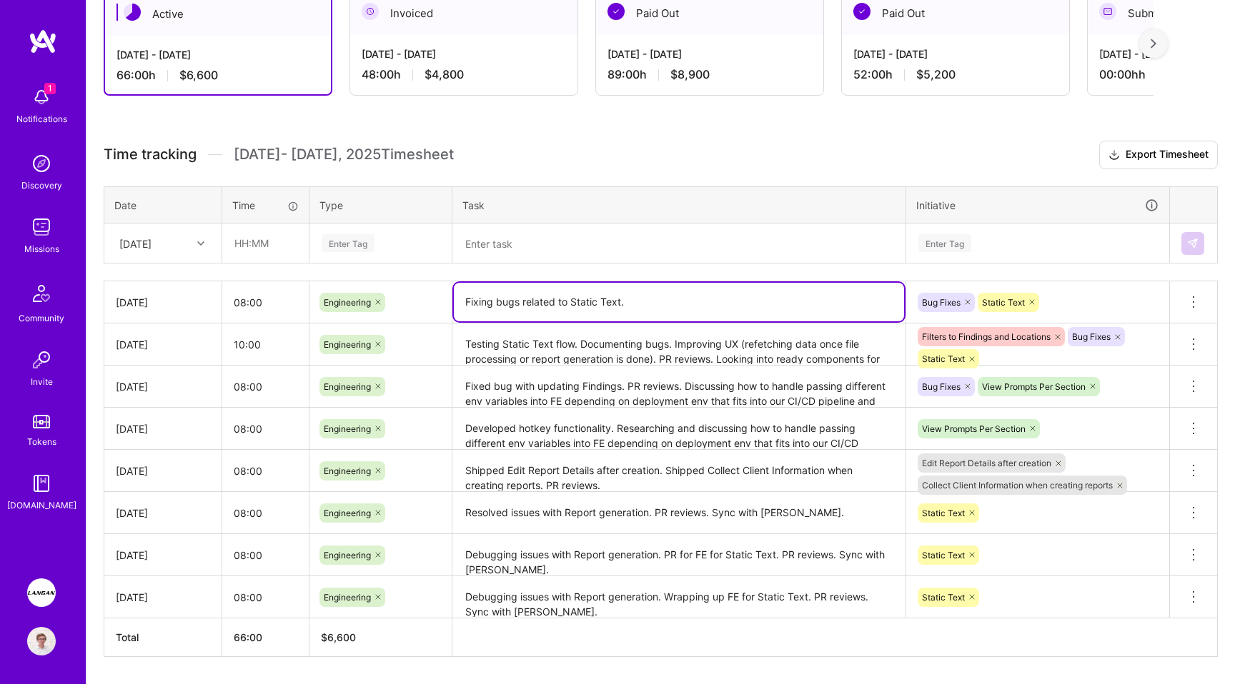
click at [1054, 299] on div "Bug Fixes Static Text" at bounding box center [1037, 303] width 243 height 22
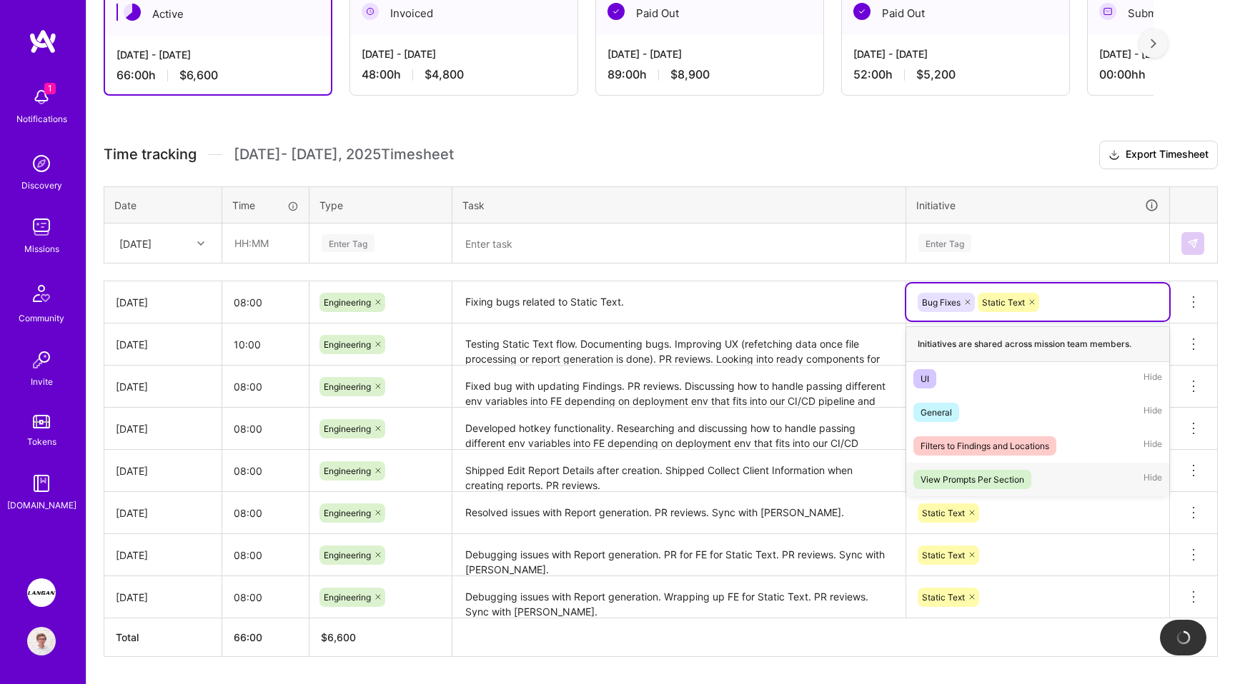
click at [1007, 473] on div "View Prompts Per Section" at bounding box center [972, 479] width 104 height 15
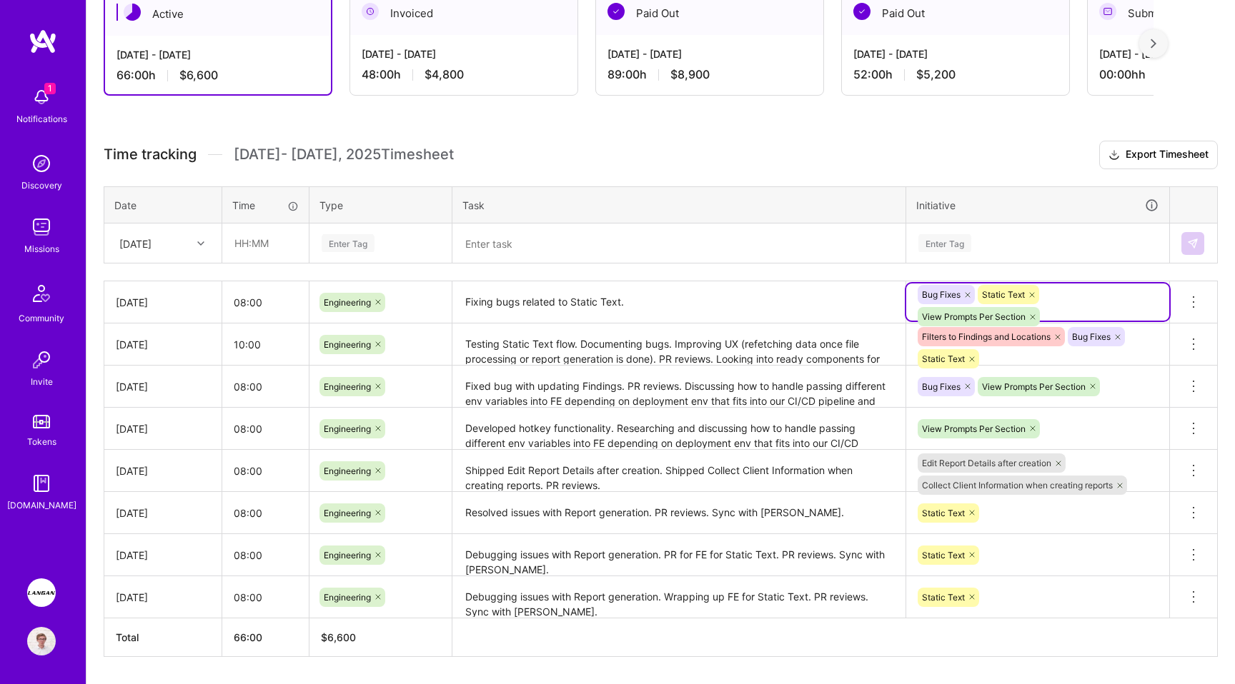
click at [726, 307] on textarea "Fixing bugs related to Static Text." at bounding box center [679, 303] width 450 height 40
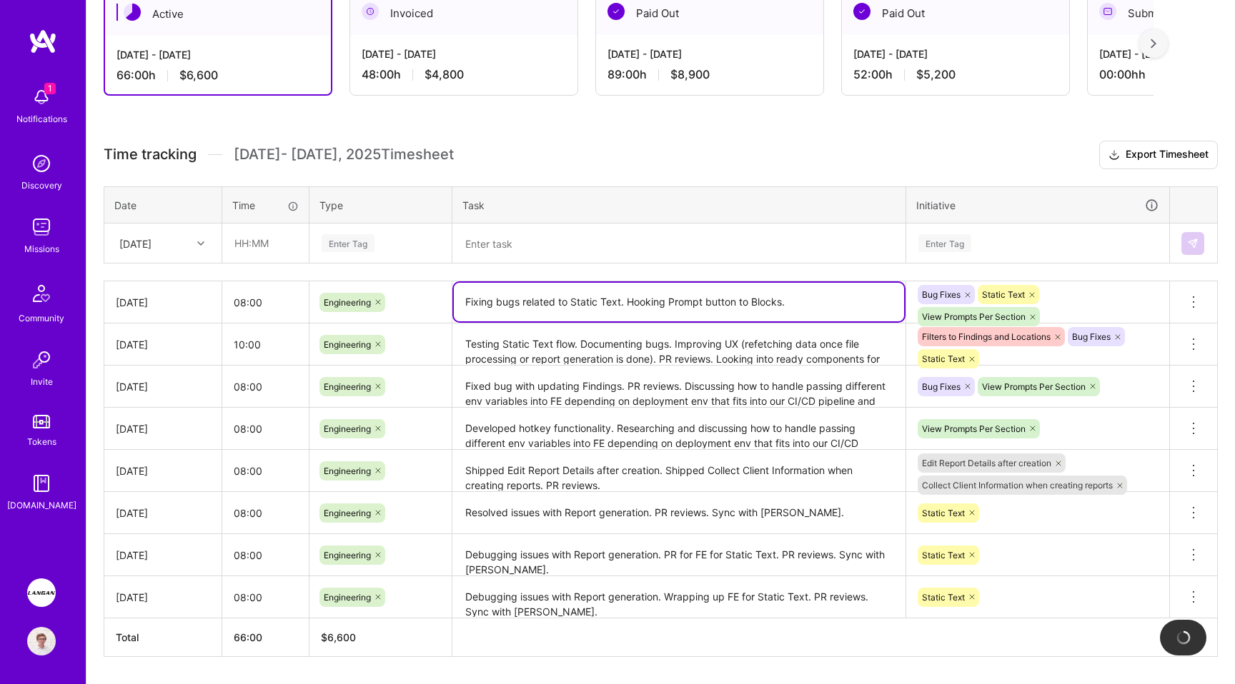
type textarea "Fixing bugs related to Static Text. Hooking Prompt button to Blocks."
click at [277, 300] on input "08:00" at bounding box center [265, 303] width 86 height 38
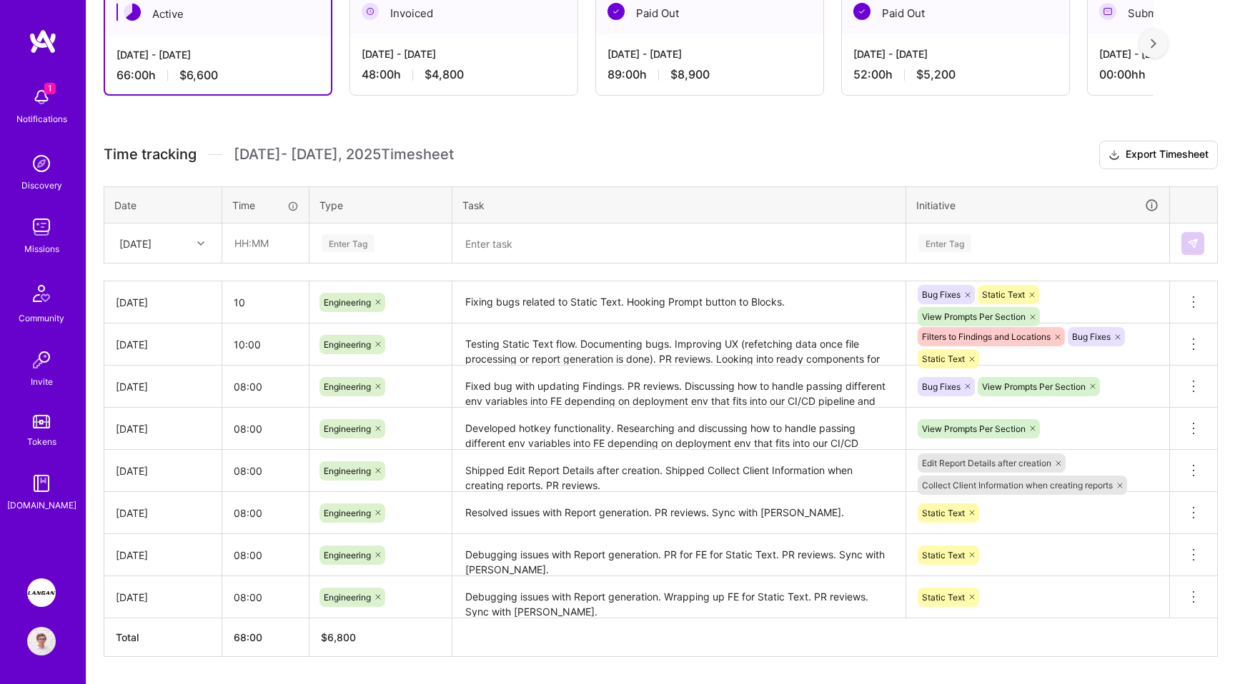
type input "10:00"
click at [775, 132] on div "Active Oct 1 - Oct 15, 2025 68:00 h $6,800 Invoiced Sep 16 - Sep 30, 2025 48:00…" at bounding box center [660, 351] width 1148 height 754
click at [733, 159] on h3 "Time tracking Oct 1 - Oct 15 , 2025 Timesheet Export Timesheet" at bounding box center [661, 155] width 1114 height 29
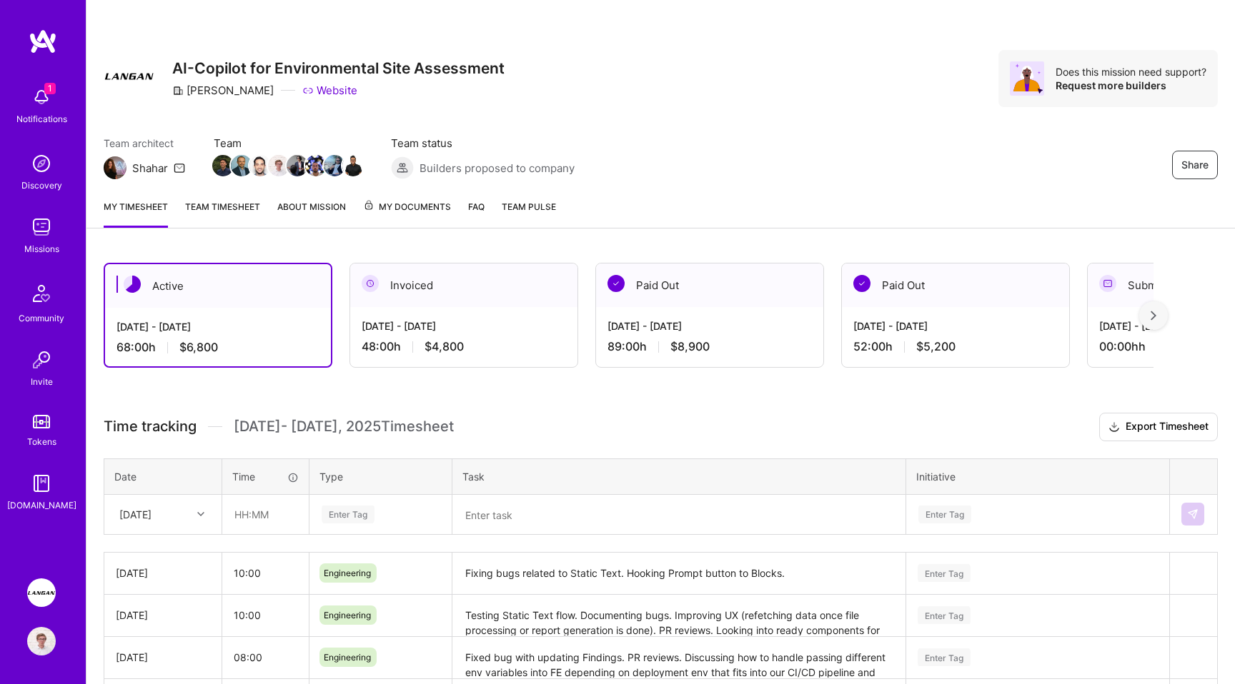
scroll to position [108, 0]
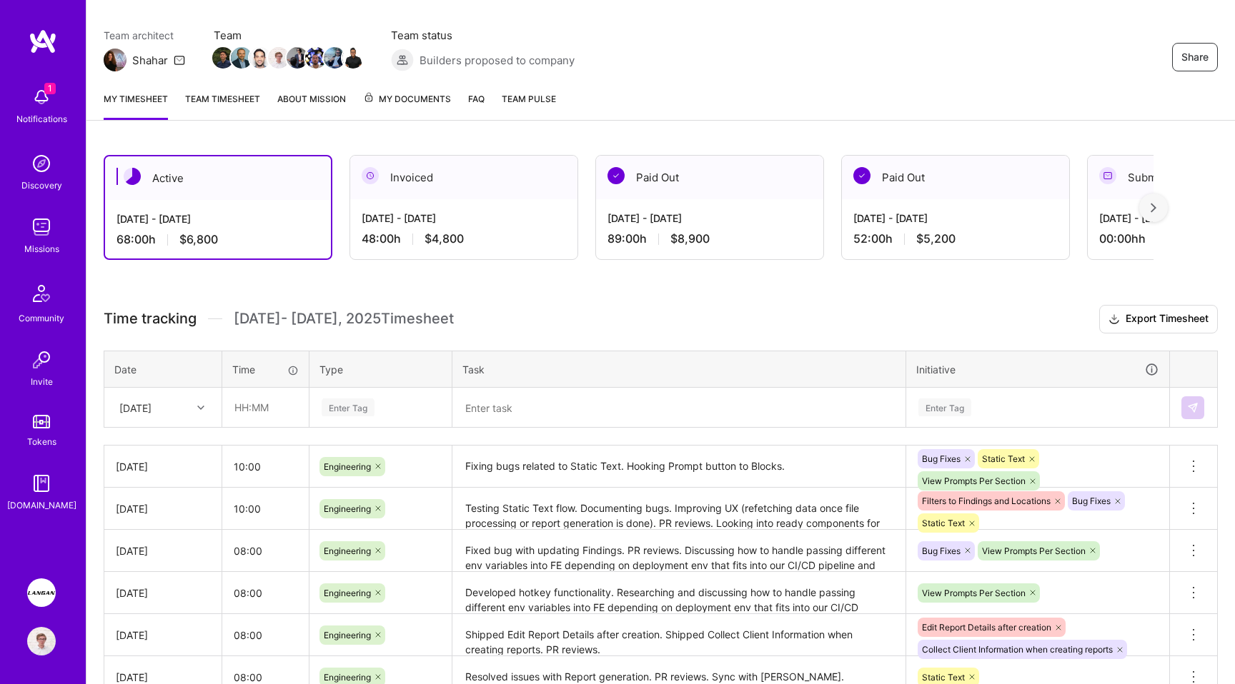
click at [51, 101] on img at bounding box center [41, 97] width 29 height 29
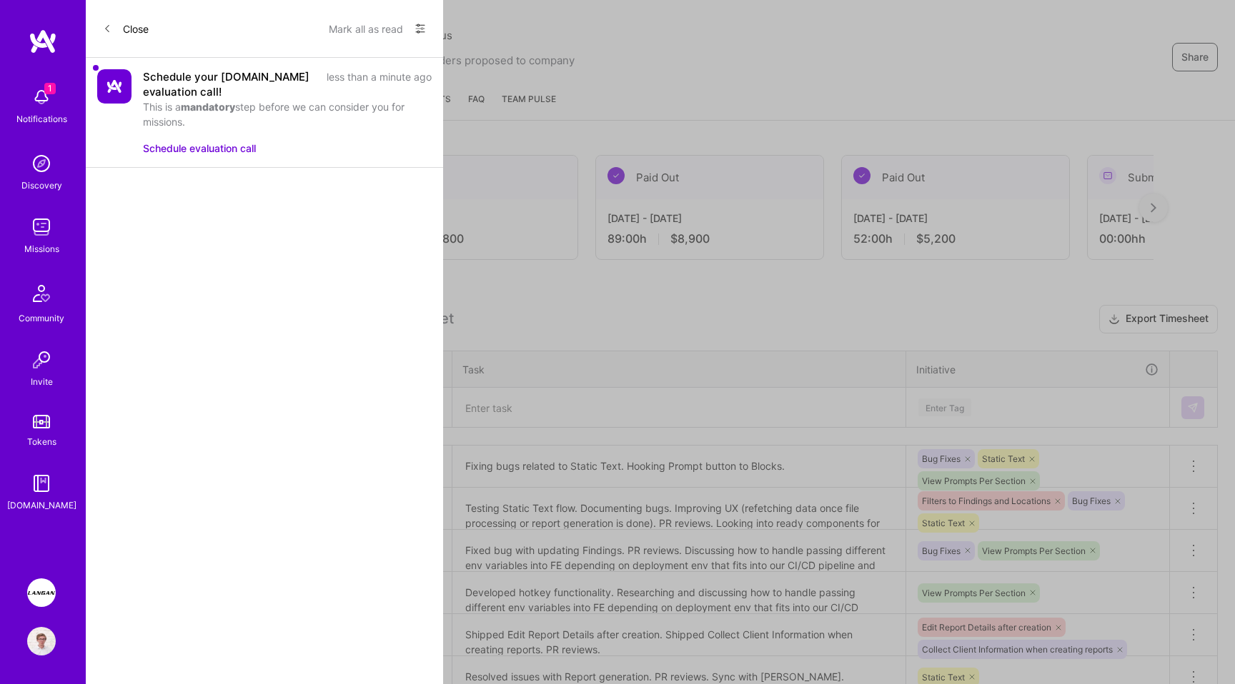
click at [37, 25] on div "1 Notifications Discovery Missions Community Invite Tokens [DOMAIN_NAME] [PERSO…" at bounding box center [43, 342] width 86 height 684
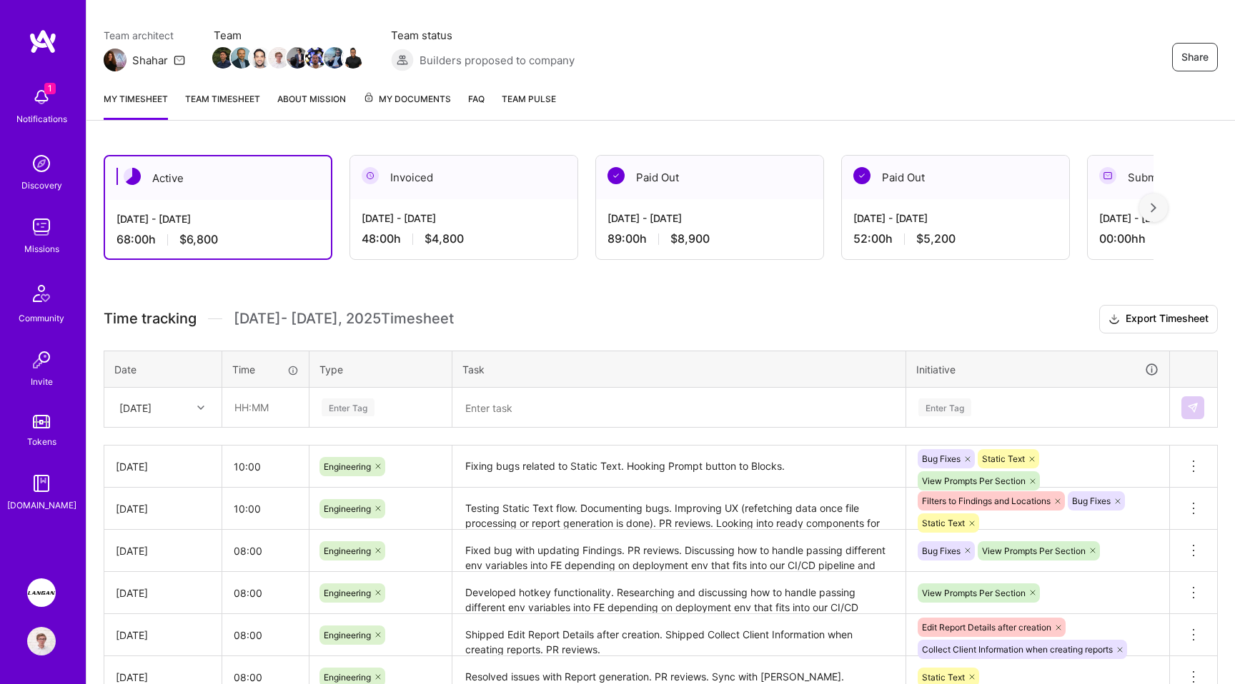
click at [44, 37] on img at bounding box center [43, 42] width 29 height 26
